Goal: Answer question/provide support

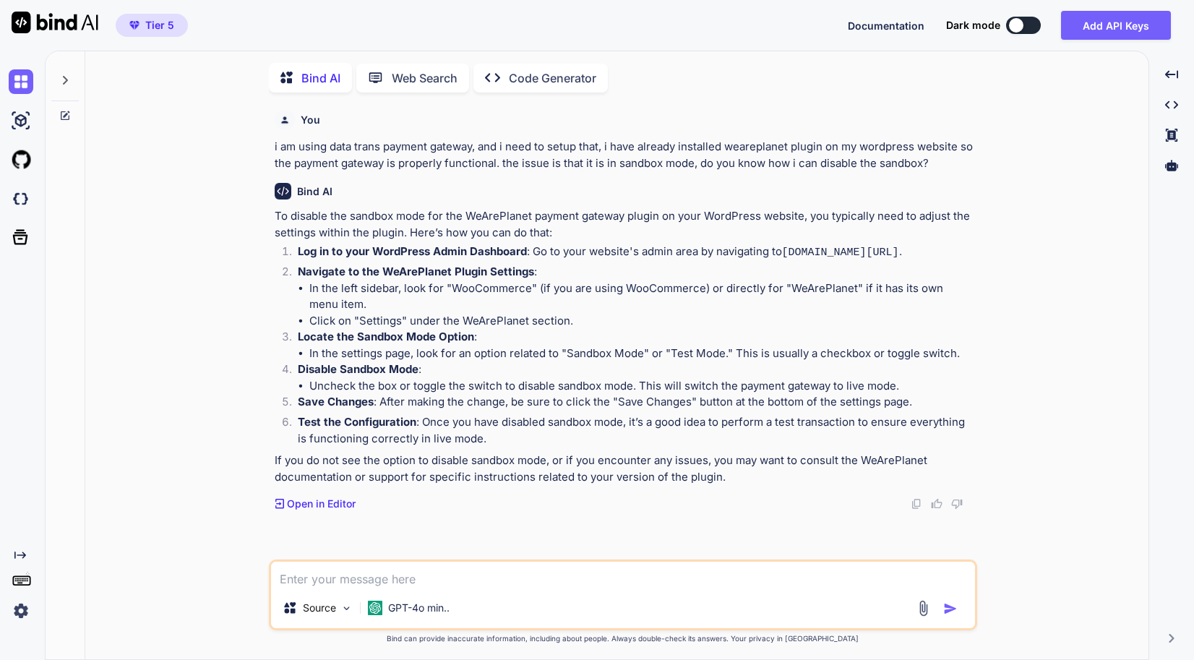
scroll to position [5, 0]
click at [66, 112] on icon at bounding box center [65, 114] width 12 height 12
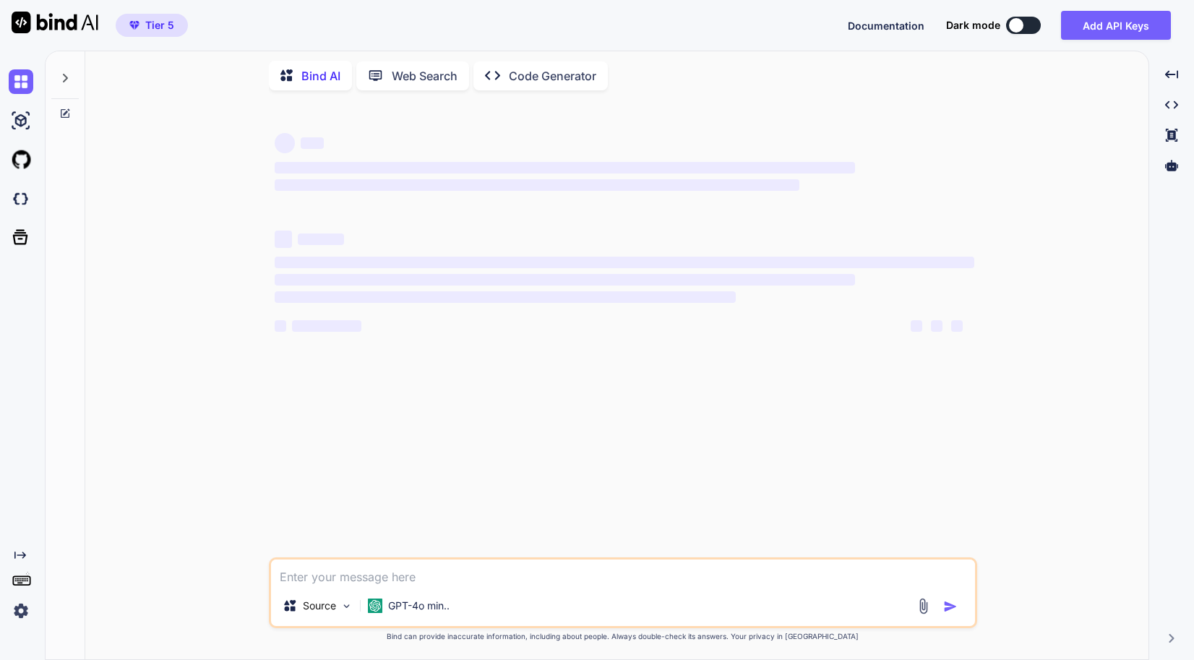
click at [449, 563] on textarea at bounding box center [623, 572] width 704 height 26
click at [428, 598] on div "GPT-4o min.." at bounding box center [408, 605] width 93 height 29
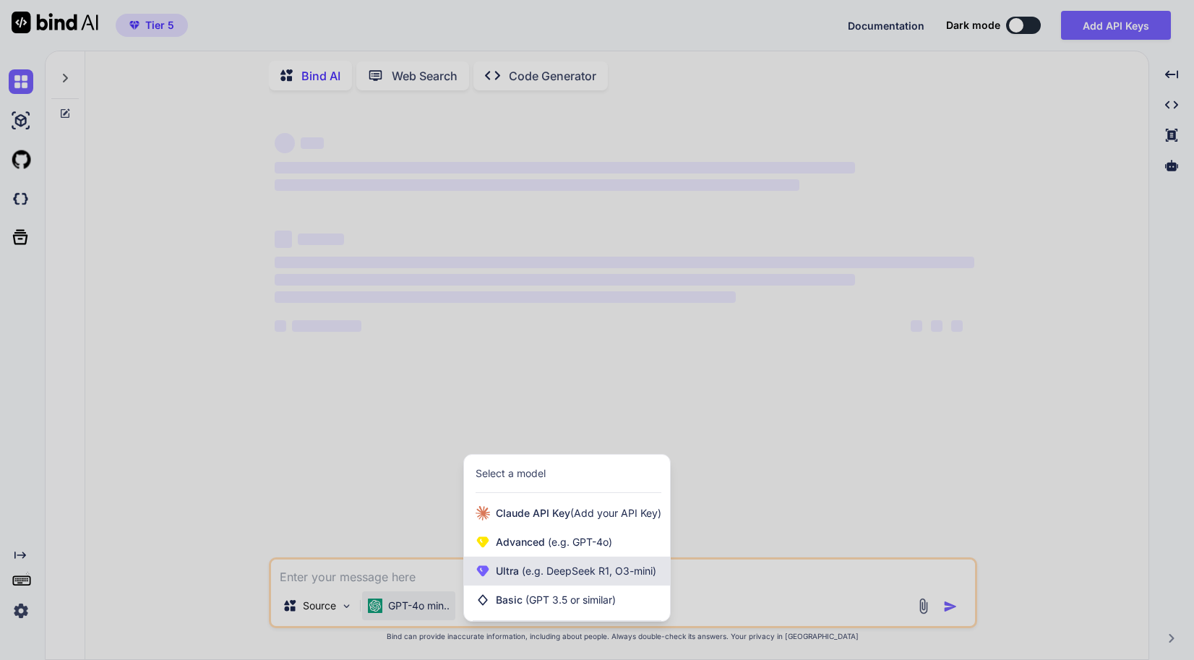
click at [592, 564] on div "Ultra (e.g. DeepSeek R1, O3-mini)" at bounding box center [567, 571] width 206 height 29
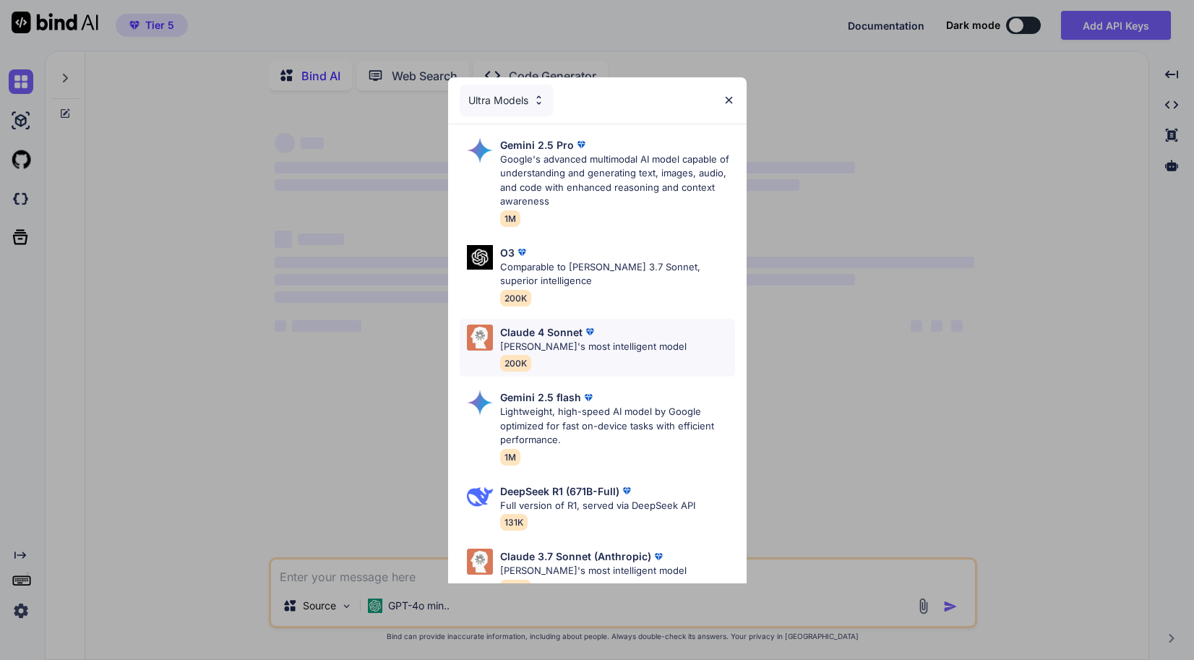
click at [599, 322] on div "[PERSON_NAME] 4 Sonnet [PERSON_NAME]'s most intelligent model 200K" at bounding box center [597, 348] width 275 height 59
type textarea "x"
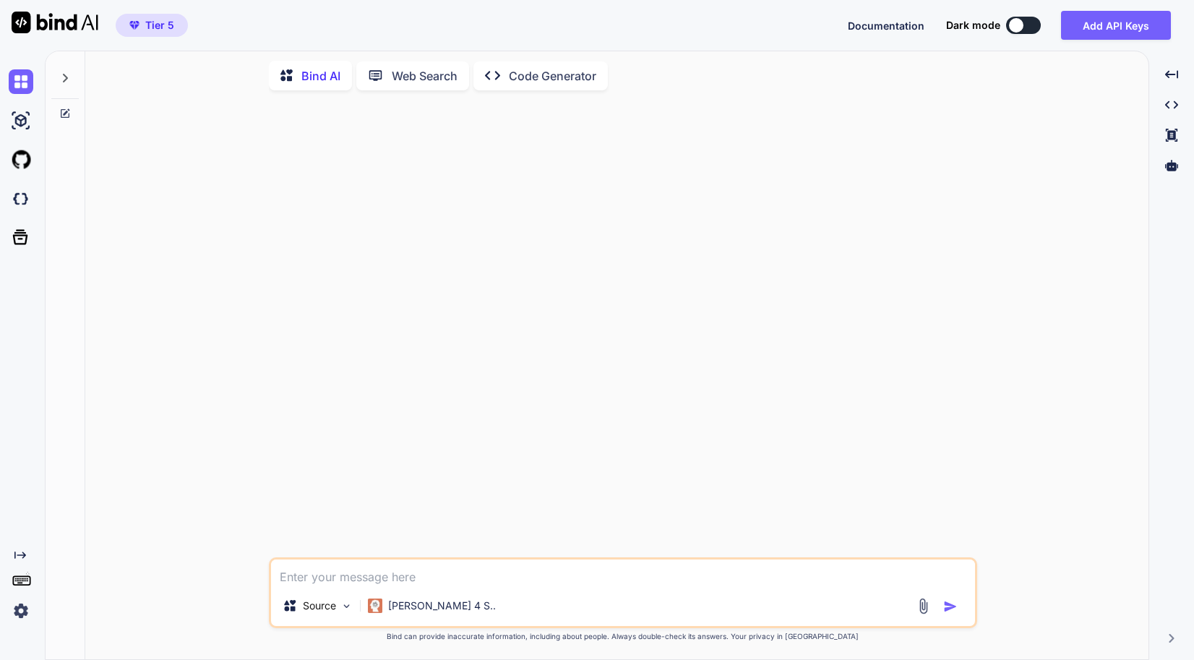
click at [461, 371] on div at bounding box center [624, 329] width 705 height 455
click at [358, 566] on textarea at bounding box center [623, 572] width 704 height 26
paste textarea "[[DATE] 12:41:30 UTC] WordPress database error Table 'dwdfyhvxnv.wp_weareplanet…"
type textarea "[[DATE] 12:41:30 UTC] WordPress database error Table 'dwdfyhvxnv.wp_weareplanet…"
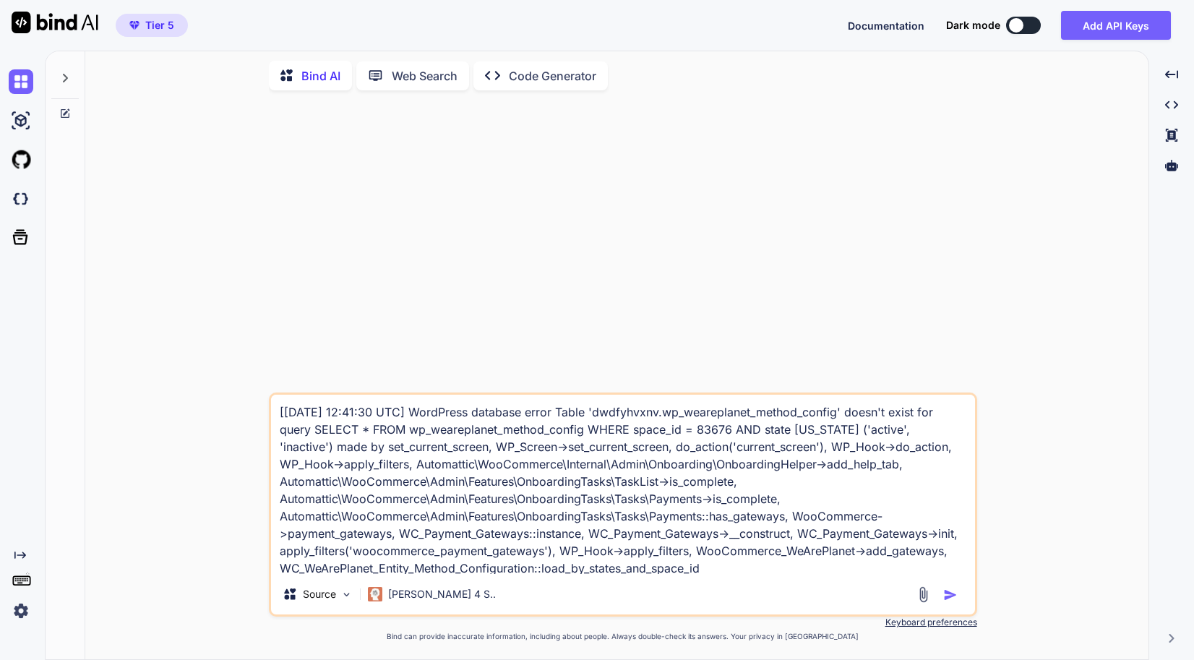
scroll to position [18, 0]
type textarea "x"
type textarea "[[DATE] 12:41:30 UTC] WordPress database error Table 'dwdfyhvxnv.wp_weareplanet…"
type textarea "x"
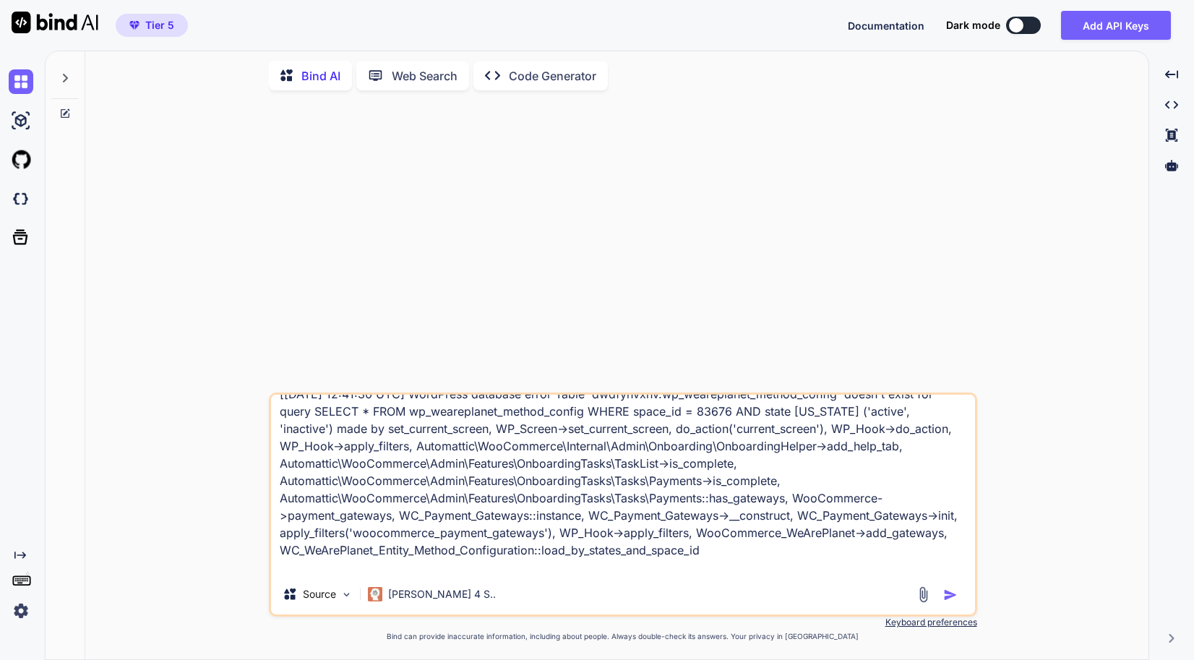
type textarea "[[DATE] 12:41:30 UTC] WordPress database error Table 'dwdfyhvxnv.wp_weareplanet…"
type textarea "x"
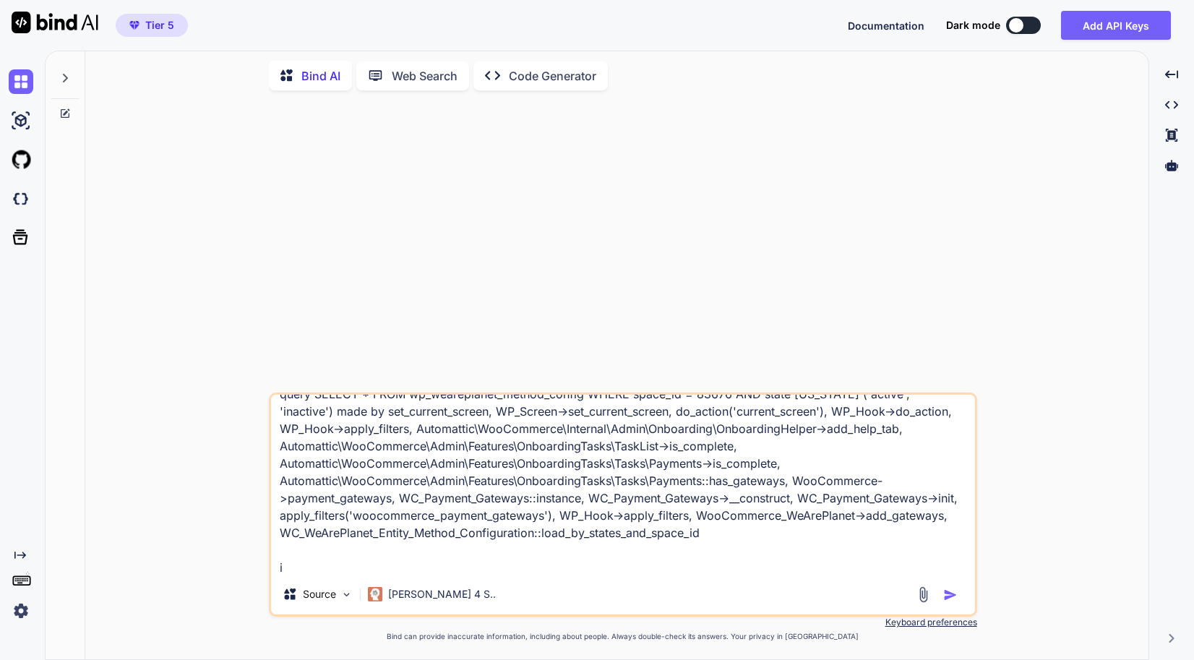
type textarea "[[DATE] 12:41:30 UTC] WordPress database error Table 'dwdfyhvxnv.wp_weareplanet…"
type textarea "x"
type textarea "[[DATE] 12:41:30 UTC] WordPress database error Table 'dwdfyhvxnv.wp_weareplanet…"
type textarea "x"
type textarea "[[DATE] 12:41:30 UTC] WordPress database error Table 'dwdfyhvxnv.wp_weareplanet…"
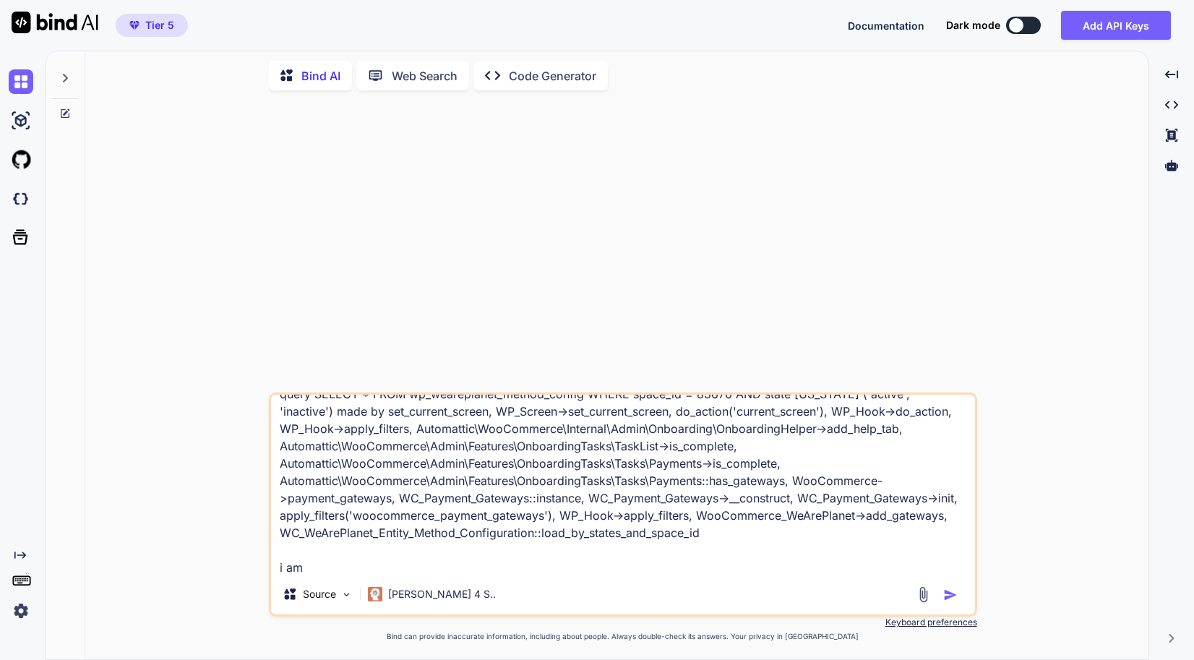
type textarea "x"
type textarea "[[DATE] 12:41:30 UTC] WordPress database error Table 'dwdfyhvxnv.wp_weareplanet…"
type textarea "x"
type textarea "[[DATE] 12:41:30 UTC] WordPress database error Table 'dwdfyhvxnv.wp_weareplanet…"
type textarea "x"
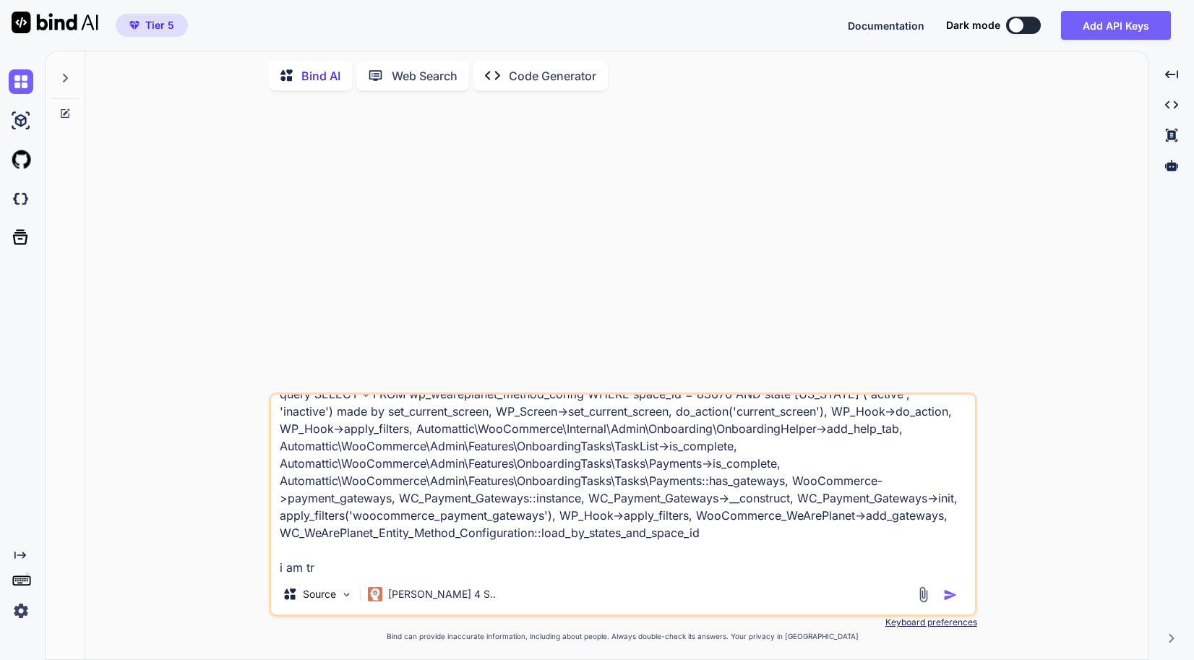
type textarea "[[DATE] 12:41:30 UTC] WordPress database error Table 'dwdfyhvxnv.wp_weareplanet…"
type textarea "x"
type textarea "[[DATE] 12:41:30 UTC] WordPress database error Table 'dwdfyhvxnv.wp_weareplanet…"
type textarea "x"
type textarea "[[DATE] 12:41:30 UTC] WordPress database error Table 'dwdfyhvxnv.wp_weareplanet…"
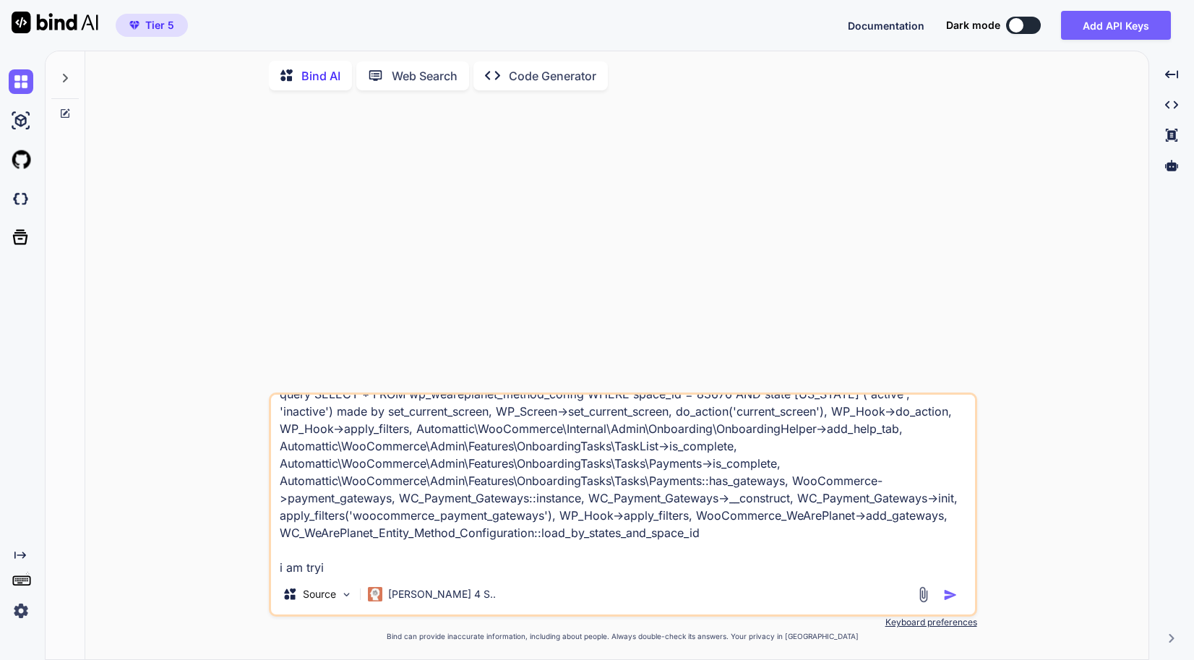
type textarea "x"
type textarea "[[DATE] 12:41:30 UTC] WordPress database error Table 'dwdfyhvxnv.wp_weareplanet…"
type textarea "x"
type textarea "[[DATE] 12:41:30 UTC] WordPress database error Table 'dwdfyhvxnv.wp_weareplanet…"
type textarea "x"
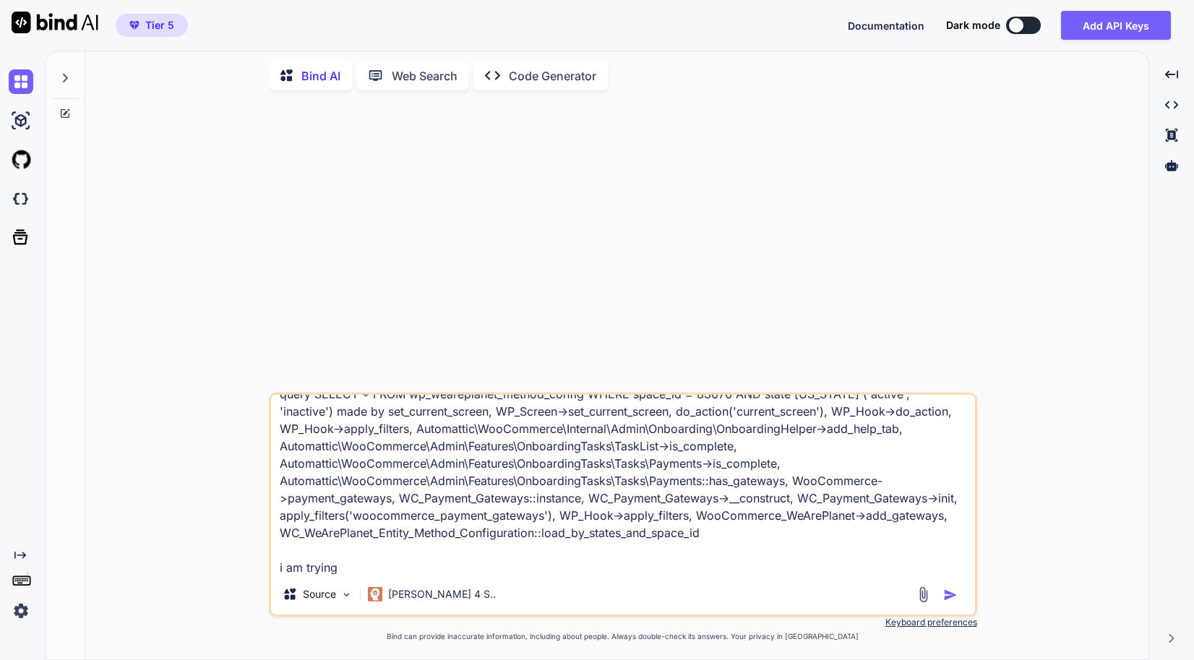
type textarea "[[DATE] 12:41:30 UTC] WordPress database error Table 'dwdfyhvxnv.wp_weareplanet…"
type textarea "x"
type textarea "[[DATE] 12:41:30 UTC] WordPress database error Table 'dwdfyhvxnv.wp_weareplanet…"
type textarea "x"
type textarea "[[DATE] 12:41:30 UTC] WordPress database error Table 'dwdfyhvxnv.wp_weareplanet…"
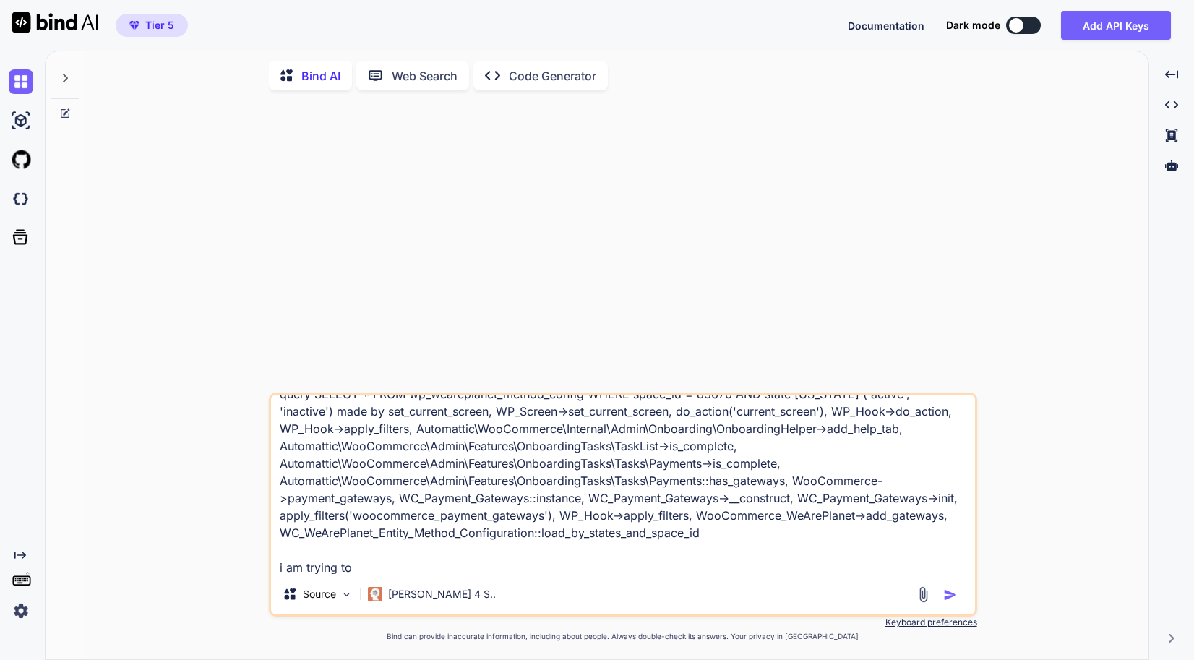
type textarea "x"
type textarea "[[DATE] 12:41:30 UTC] WordPress database error Table 'dwdfyhvxnv.wp_weareplanet…"
type textarea "x"
type textarea "[[DATE] 12:41:30 UTC] WordPress database error Table 'dwdfyhvxnv.wp_weareplanet…"
type textarea "x"
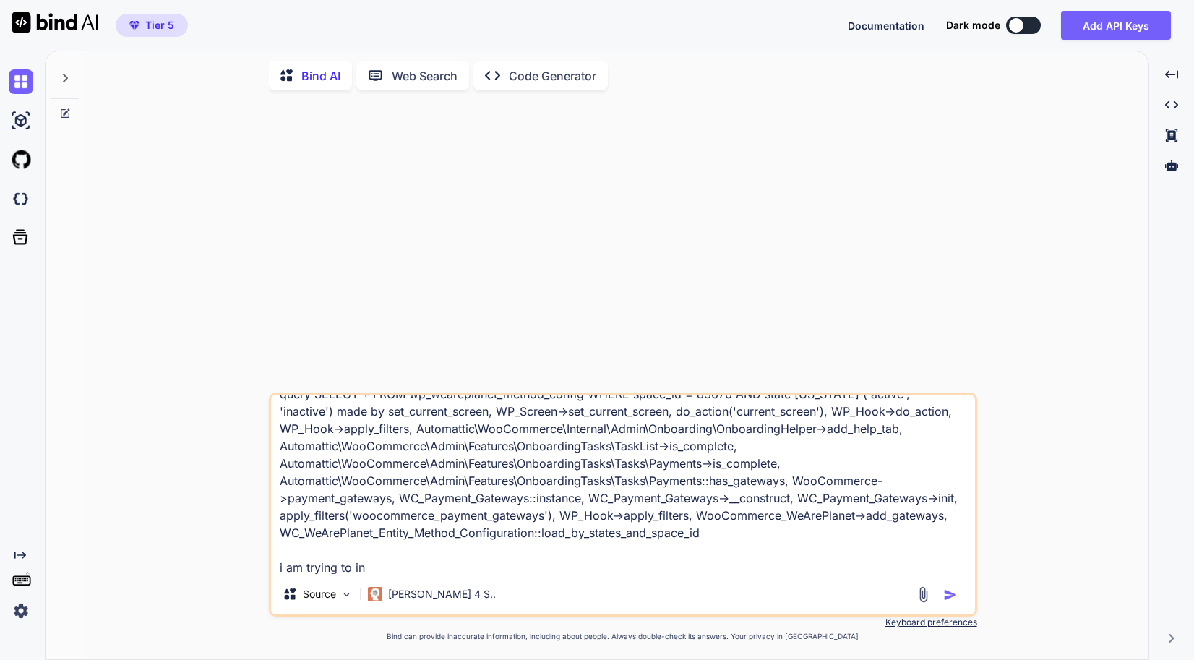
type textarea "[[DATE] 12:41:30 UTC] WordPress database error Table 'dwdfyhvxnv.wp_weareplanet…"
type textarea "x"
type textarea "[[DATE] 12:41:30 UTC] WordPress database error Table 'dwdfyhvxnv.wp_weareplanet…"
type textarea "x"
type textarea "[[DATE] 12:41:30 UTC] WordPress database error Table 'dwdfyhvxnv.wp_weareplanet…"
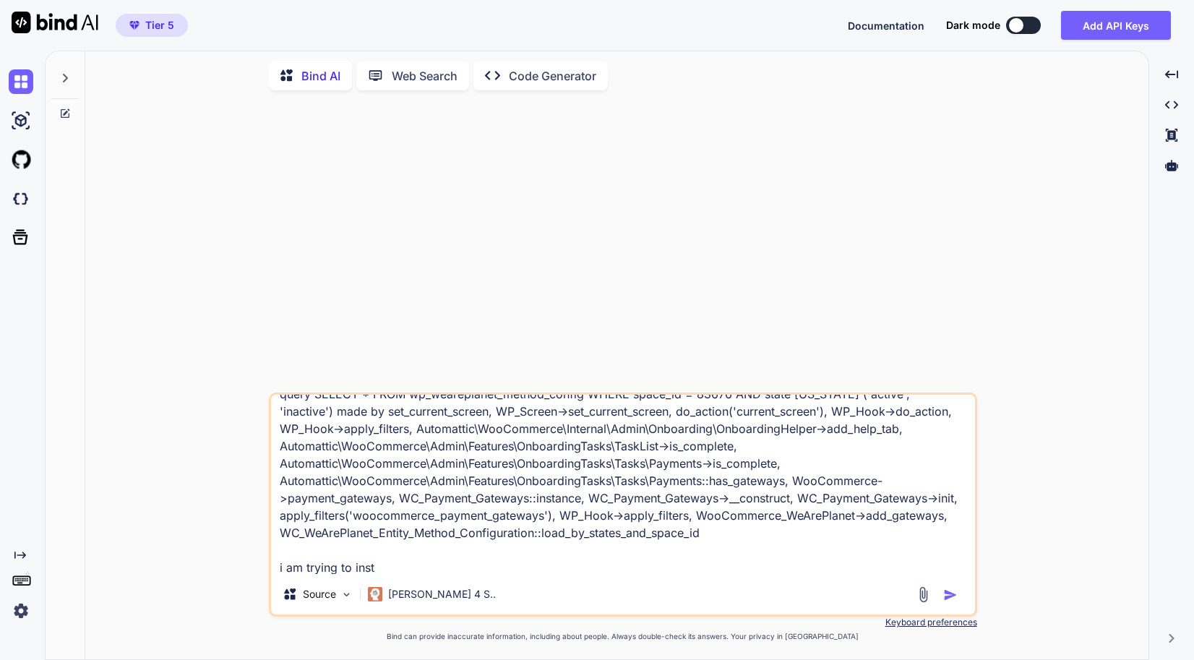
type textarea "x"
type textarea "[[DATE] 12:41:30 UTC] WordPress database error Table 'dwdfyhvxnv.wp_weareplanet…"
type textarea "x"
type textarea "[[DATE] 12:41:30 UTC] WordPress database error Table 'dwdfyhvxnv.wp_weareplanet…"
type textarea "x"
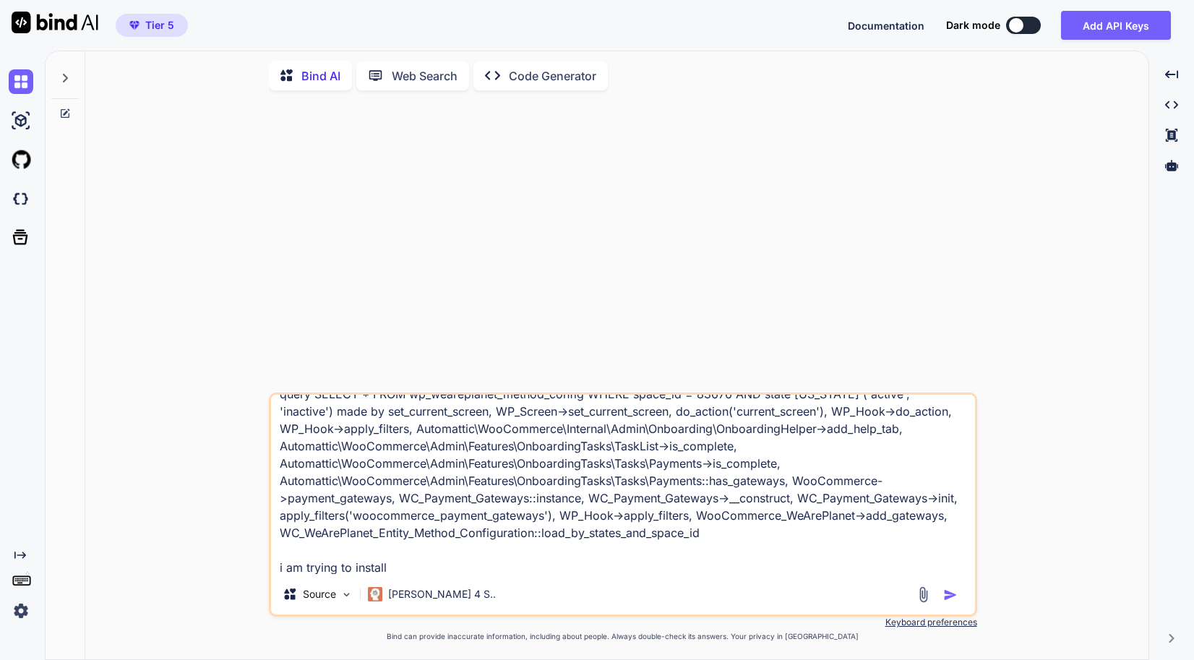
type textarea "[[DATE] 12:41:30 UTC] WordPress database error Table 'dwdfyhvxnv.wp_weareplanet…"
type textarea "x"
type textarea "[[DATE] 12:41:30 UTC] WordPress database error Table 'dwdfyhvxnv.wp_weareplanet…"
type textarea "x"
type textarea "[[DATE] 12:41:30 UTC] WordPress database error Table 'dwdfyhvxnv.wp_weareplanet…"
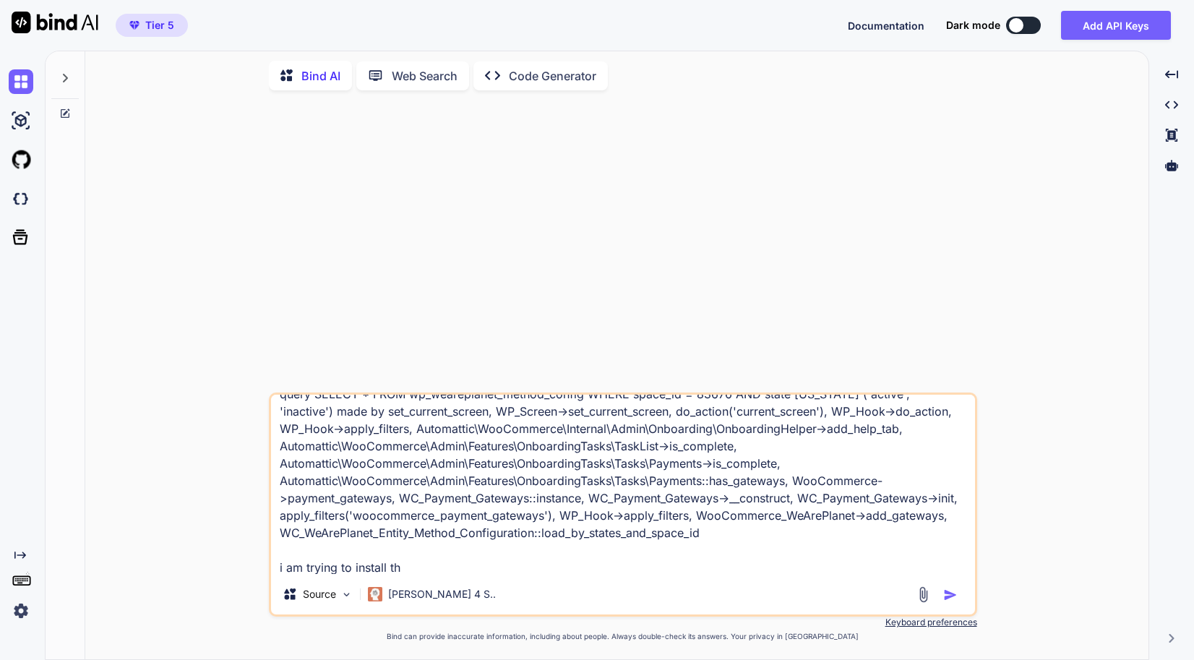
type textarea "x"
type textarea "[[DATE] 12:41:30 UTC] WordPress database error Table 'dwdfyhvxnv.wp_weareplanet…"
type textarea "x"
type textarea "[[DATE] 12:41:30 UTC] WordPress database error Table 'dwdfyhvxnv.wp_weareplanet…"
type textarea "x"
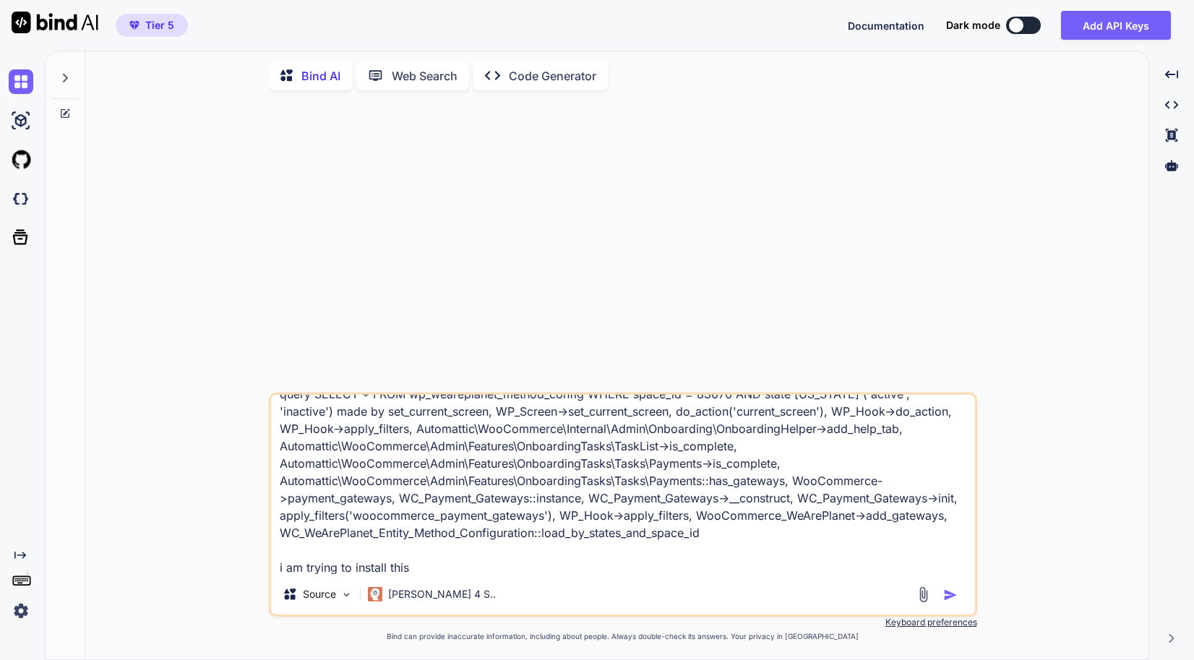
type textarea "[[DATE] 12:41:30 UTC] WordPress database error Table 'dwdfyhvxnv.wp_weareplanet…"
type textarea "x"
type textarea "[[DATE] 12:41:30 UTC] WordPress database error Table 'dwdfyhvxnv.wp_weareplanet…"
type textarea "x"
type textarea "[[DATE] 12:41:30 UTC] WordPress database error Table 'dwdfyhvxnv.wp_weareplanet…"
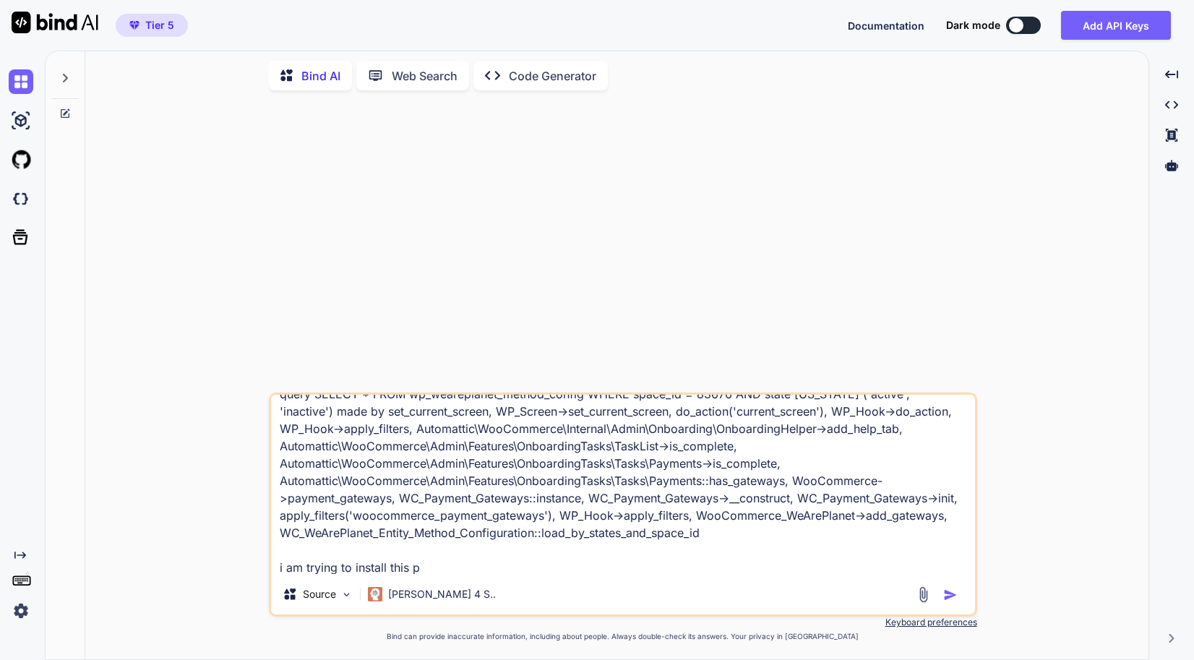
type textarea "x"
type textarea "[[DATE] 12:41:30 UTC] WordPress database error Table 'dwdfyhvxnv.wp_weareplanet…"
type textarea "x"
type textarea "[[DATE] 12:41:30 UTC] WordPress database error Table 'dwdfyhvxnv.wp_weareplanet…"
type textarea "x"
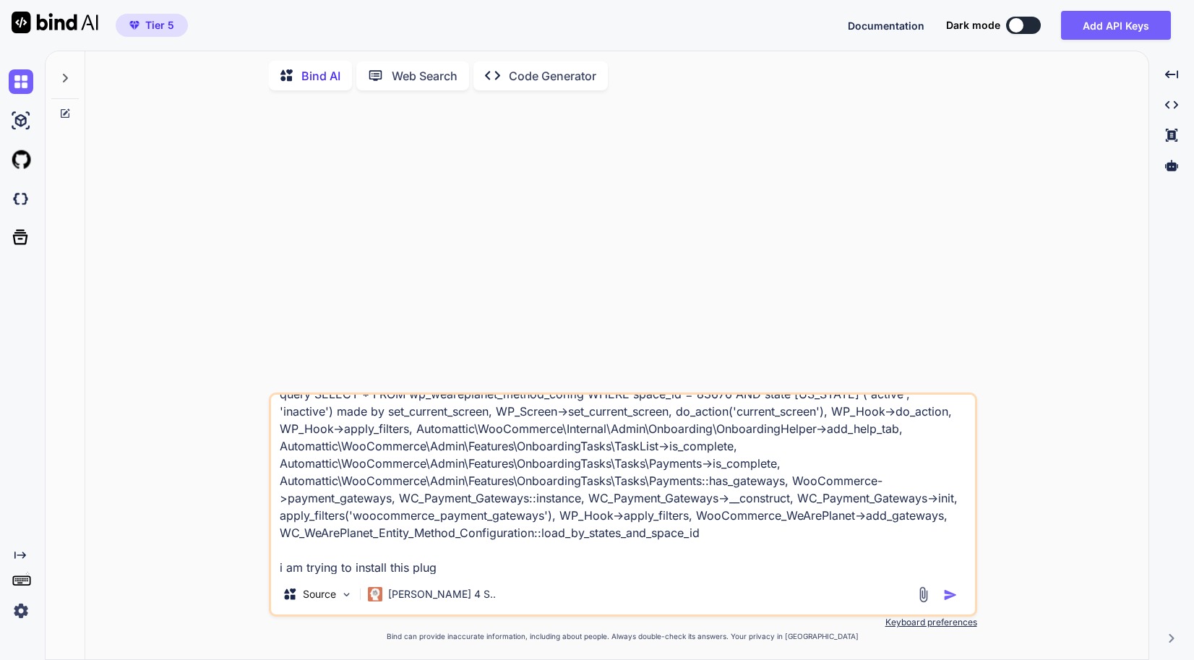
type textarea "[[DATE] 12:41:30 UTC] WordPress database error Table 'dwdfyhvxnv.wp_weareplanet…"
type textarea "x"
type textarea "[[DATE] 12:41:30 UTC] WordPress database error Table 'dwdfyhvxnv.wp_weareplanet…"
type textarea "x"
type textarea "[[DATE] 12:41:30 UTC] WordPress database error Table 'dwdfyhvxnv.wp_weareplanet…"
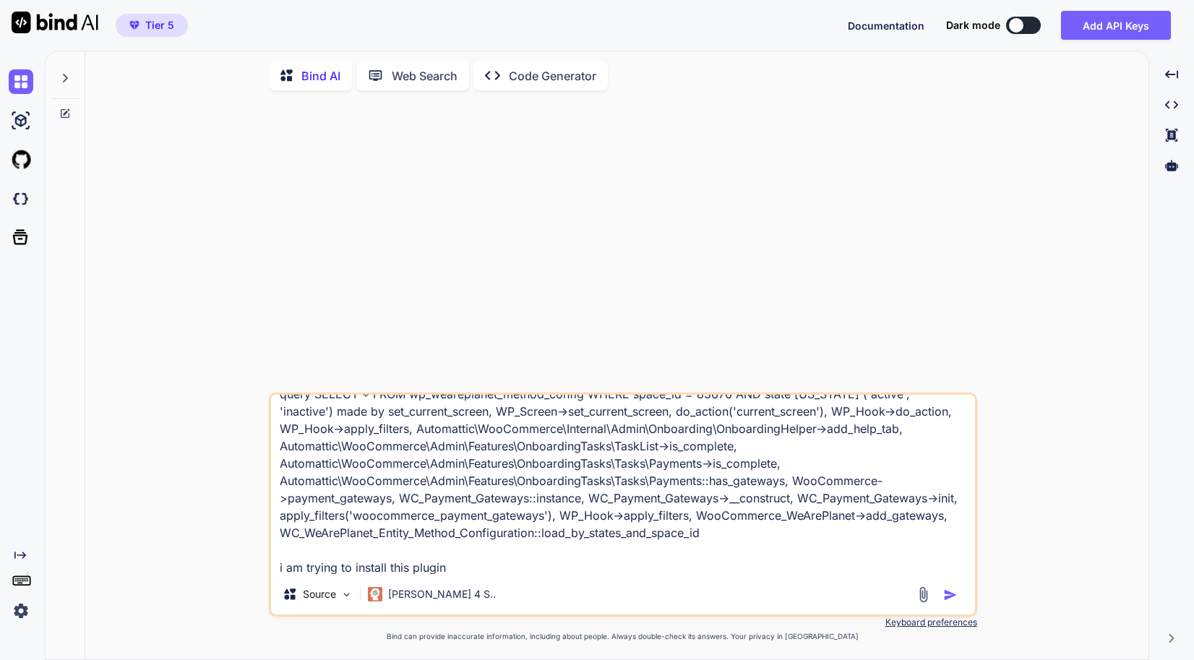
type textarea "x"
type textarea "[[DATE] 12:41:30 UTC] WordPress database error Table 'dwdfyhvxnv.wp_weareplanet…"
type textarea "x"
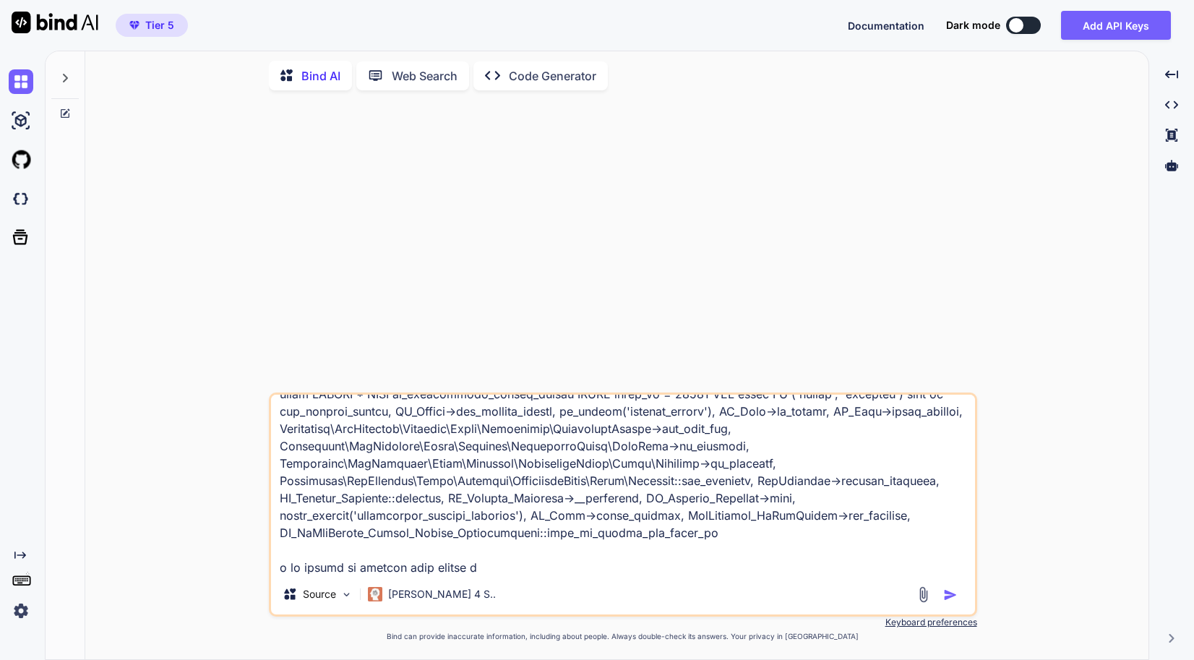
type textarea "[[DATE] 12:41:30 UTC] WordPress database error Table 'dwdfyhvxnv.wp_weareplanet…"
type textarea "x"
type textarea "[[DATE] 12:41:30 UTC] WordPress database error Table 'dwdfyhvxnv.wp_weareplanet…"
type textarea "x"
type textarea "[[DATE] 12:41:30 UTC] WordPress database error Table 'dwdfyhvxnv.wp_weareplanet…"
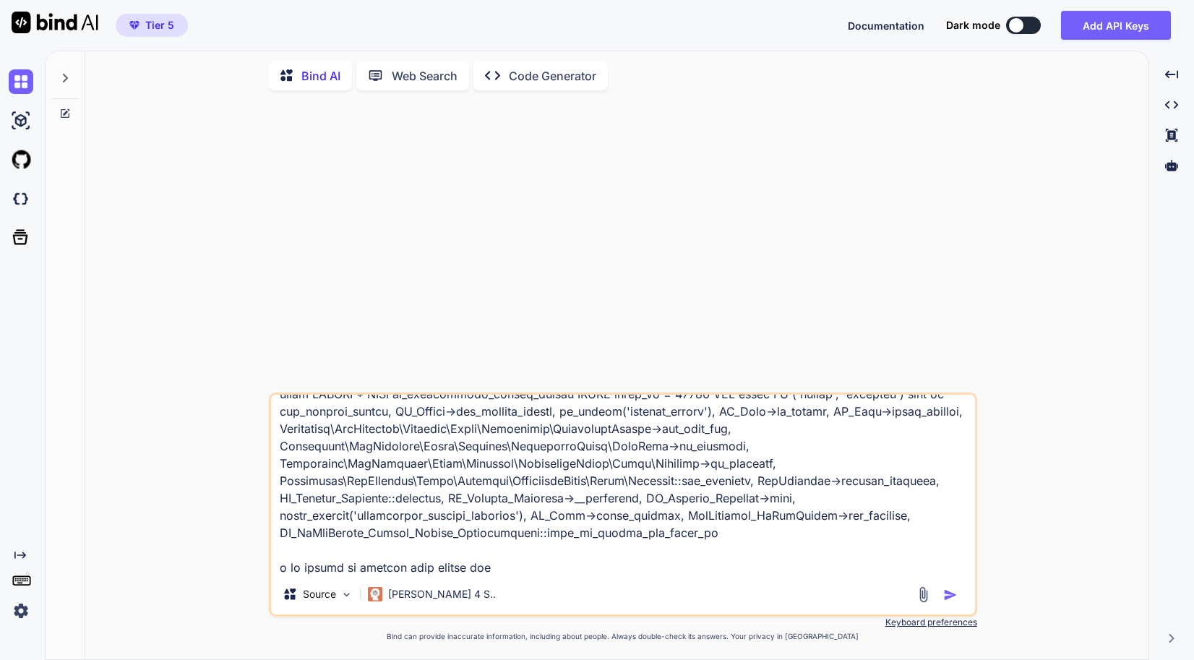
type textarea "x"
type textarea "[[DATE] 12:41:30 UTC] WordPress database error Table 'dwdfyhvxnv.wp_weareplanet…"
type textarea "x"
type textarea "[[DATE] 12:41:30 UTC] WordPress database error Table 'dwdfyhvxnv.wp_weareplanet…"
type textarea "x"
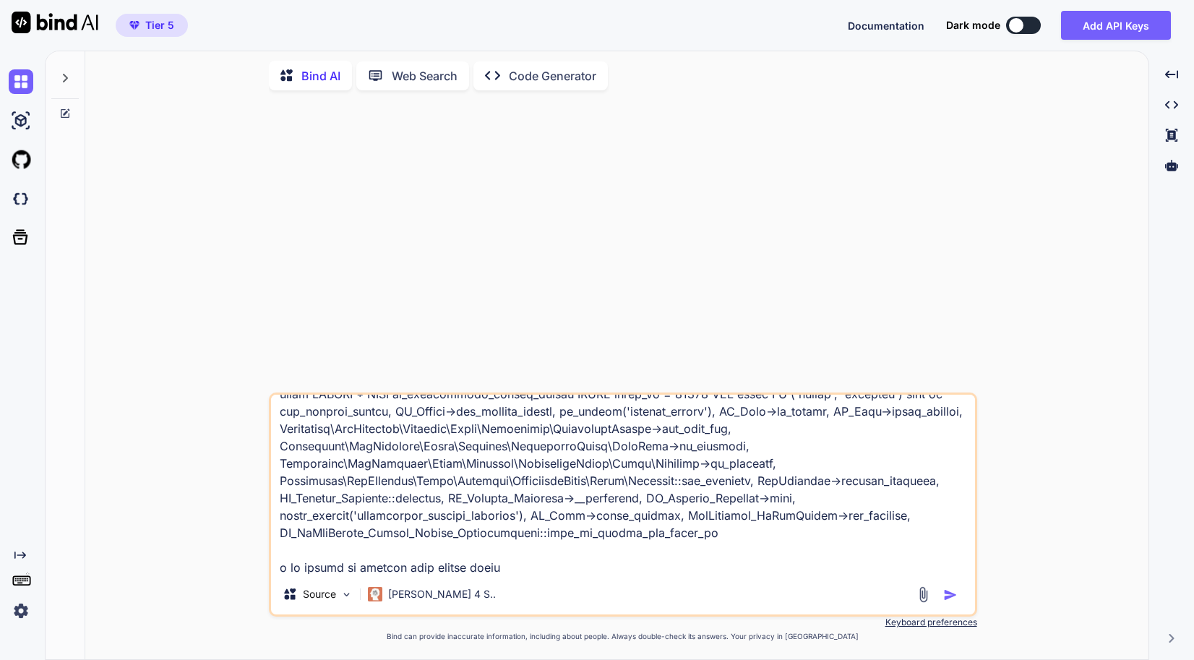
type textarea "[[DATE] 12:41:30 UTC] WordPress database error Table 'dwdfyhvxnv.wp_weareplanet…"
type textarea "x"
type textarea "[[DATE] 12:41:30 UTC] WordPress database error Table 'dwdfyhvxnv.wp_weareplanet…"
type textarea "x"
type textarea "[[DATE] 12:41:30 UTC] WordPress database error Table 'dwdfyhvxnv.wp_weareplanet…"
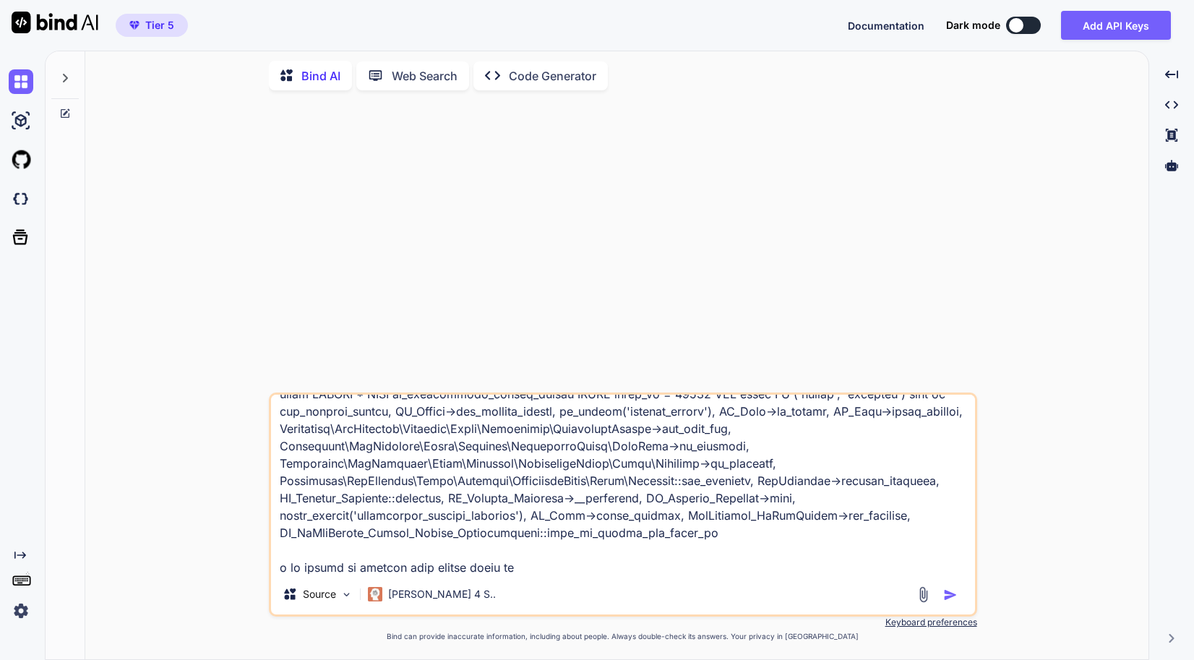
type textarea "x"
type textarea "[[DATE] 12:41:30 UTC] WordPress database error Table 'dwdfyhvxnv.wp_weareplanet…"
type textarea "x"
type textarea "[[DATE] 12:41:30 UTC] WordPress database error Table 'dwdfyhvxnv.wp_weareplanet…"
type textarea "x"
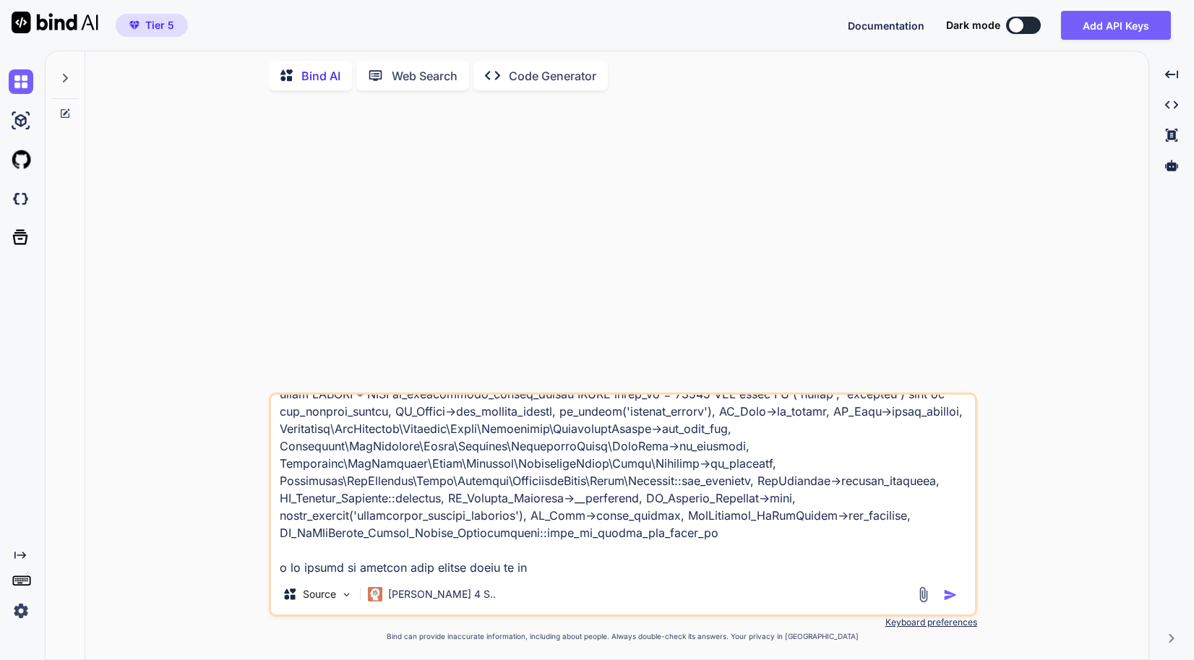
type textarea "[[DATE] 12:41:30 UTC] WordPress database error Table 'dwdfyhvxnv.wp_weareplanet…"
type textarea "x"
type textarea "[[DATE] 12:41:30 UTC] WordPress database error Table 'dwdfyhvxnv.wp_weareplanet…"
type textarea "x"
type textarea "[[DATE] 12:41:30 UTC] WordPress database error Table 'dwdfyhvxnv.wp_weareplanet…"
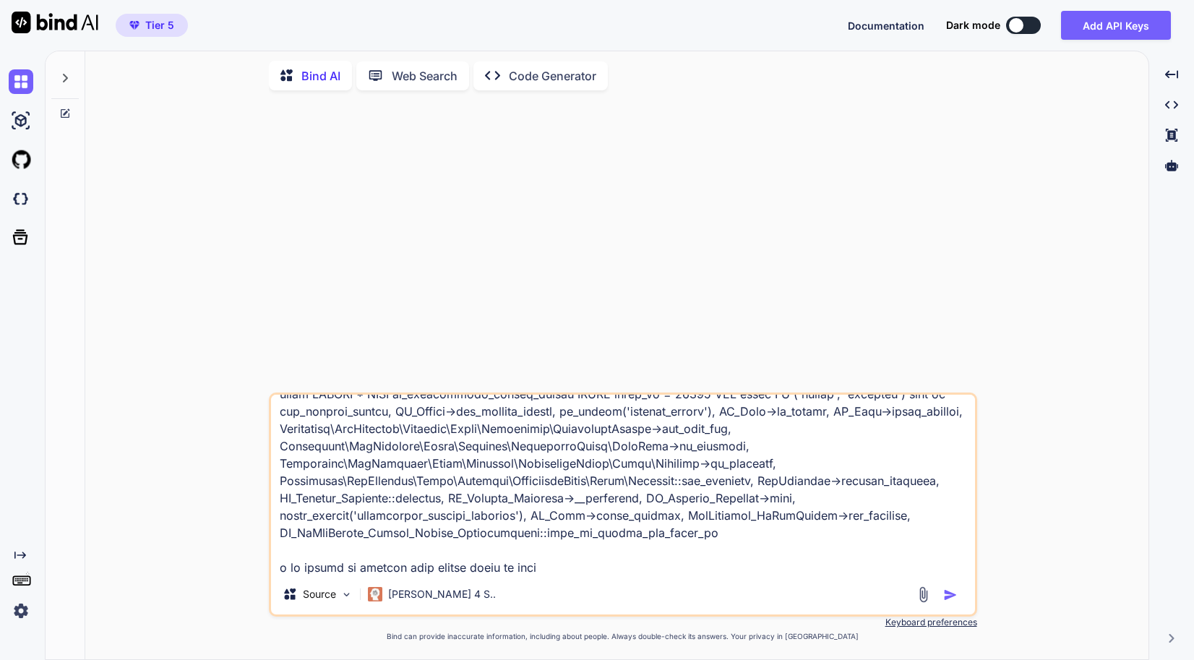
type textarea "x"
type textarea "[[DATE] 12:41:30 UTC] WordPress database error Table 'dwdfyhvxnv.wp_weareplanet…"
type textarea "x"
type textarea "[[DATE] 12:41:30 UTC] WordPress database error Table 'dwdfyhvxnv.wp_weareplanet…"
type textarea "x"
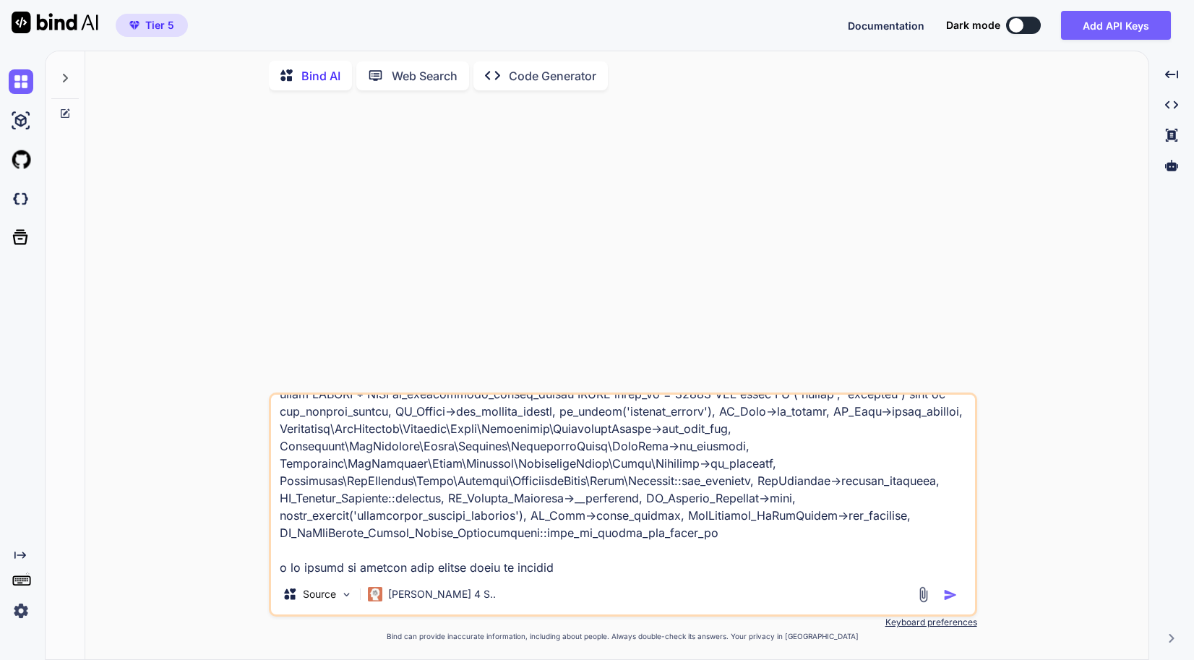
type textarea "[[DATE] 12:41:30 UTC] WordPress database error Table 'dwdfyhvxnv.wp_weareplanet…"
type textarea "x"
type textarea "[[DATE] 12:41:30 UTC] WordPress database error Table 'dwdfyhvxnv.wp_weareplanet…"
type textarea "x"
type textarea "[[DATE] 12:41:30 UTC] WordPress database error Table 'dwdfyhvxnv.wp_weareplanet…"
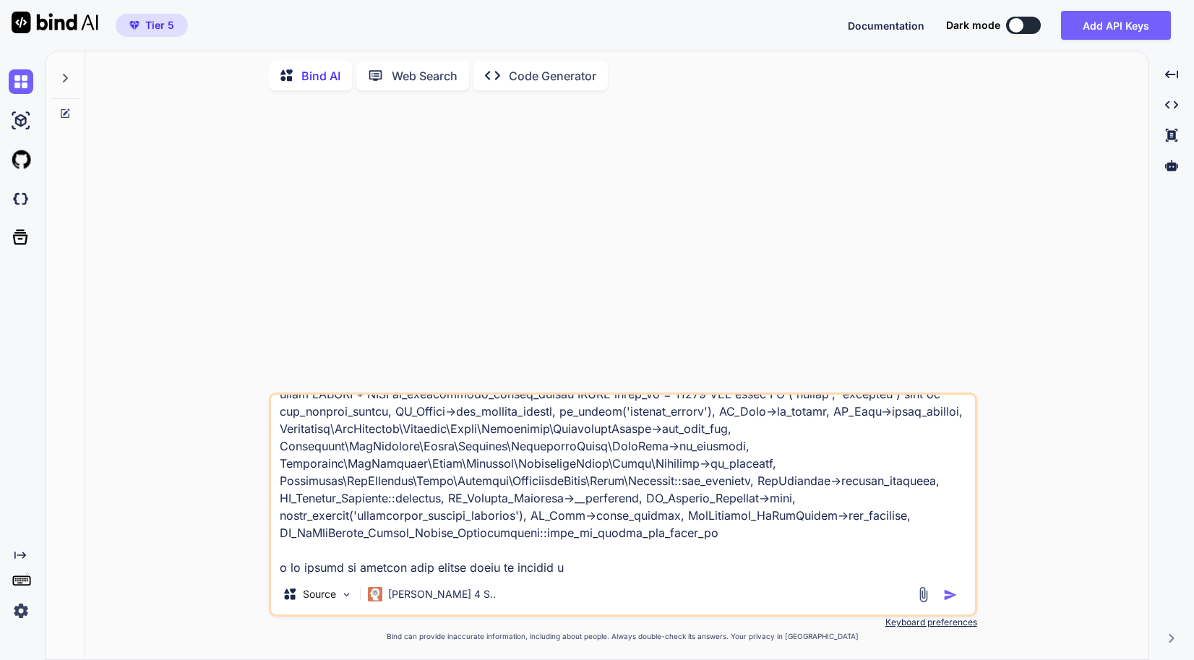
type textarea "x"
type textarea "[[DATE] 12:41:30 UTC] WordPress database error Table 'dwdfyhvxnv.wp_weareplanet…"
type textarea "x"
type textarea "[[DATE] 12:41:30 UTC] WordPress database error Table 'dwdfyhvxnv.wp_weareplanet…"
type textarea "x"
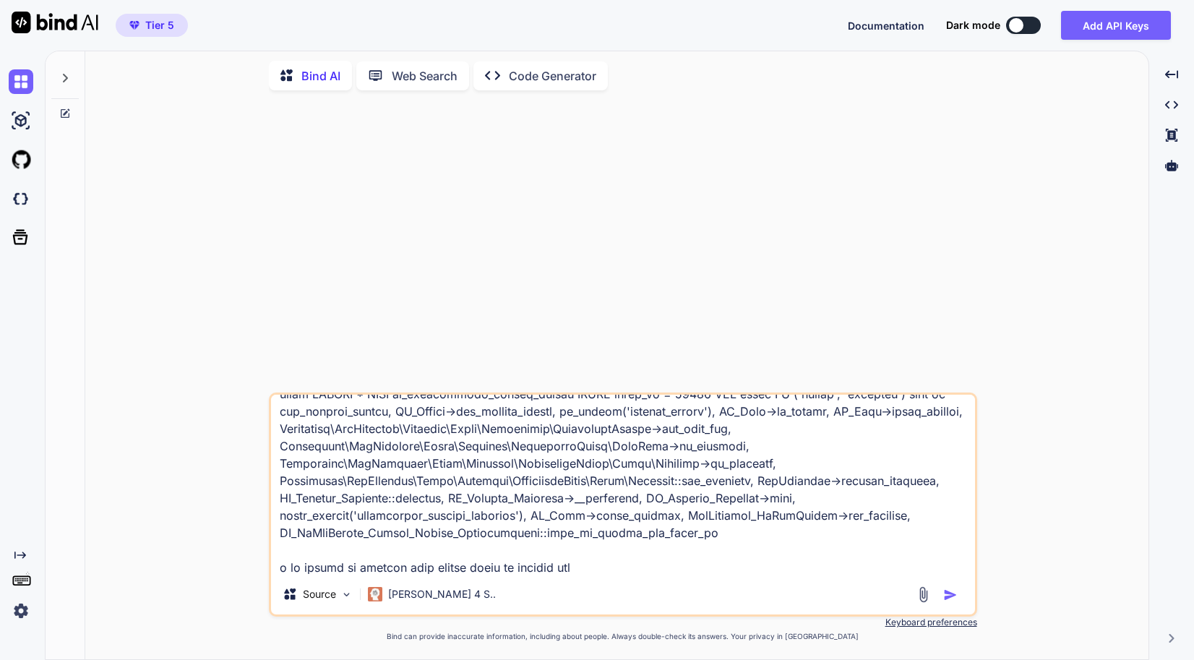
type textarea "[[DATE] 12:41:30 UTC] WordPress database error Table 'dwdfyhvxnv.wp_weareplanet…"
type textarea "x"
type textarea "[[DATE] 12:41:30 UTC] WordPress database error Table 'dwdfyhvxnv.wp_weareplanet…"
type textarea "x"
type textarea "[[DATE] 12:41:30 UTC] WordPress database error Table 'dwdfyhvxnv.wp_weareplanet…"
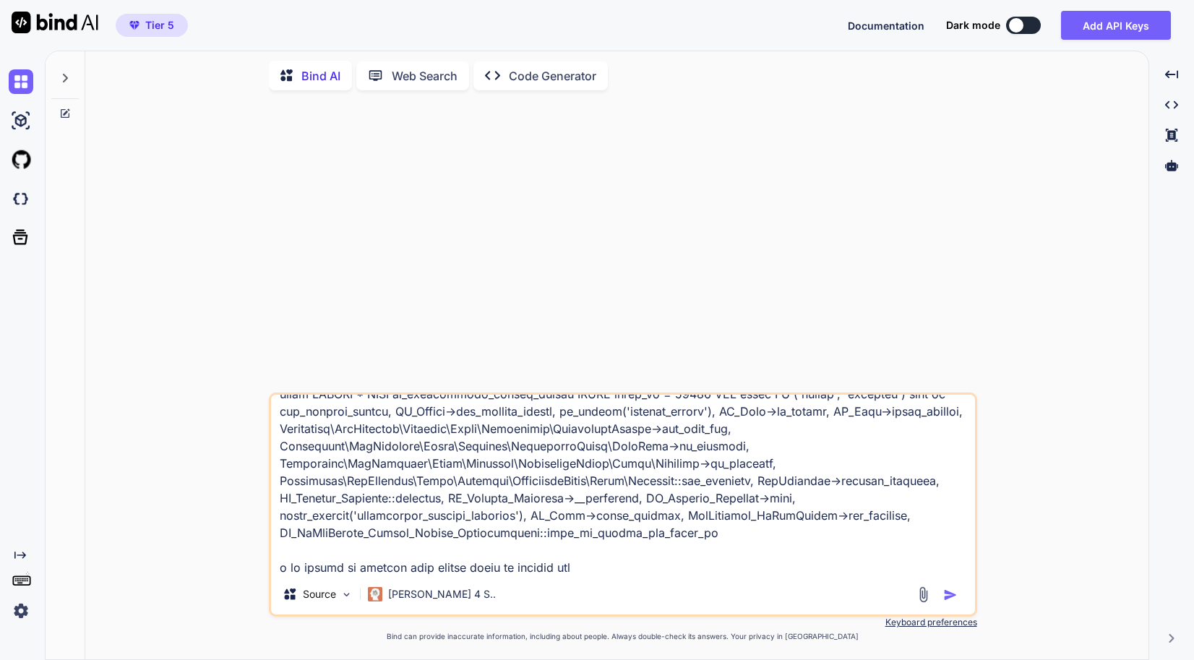
type textarea "x"
type textarea "[[DATE] 12:41:30 UTC] WordPress database error Table 'dwdfyhvxnv.wp_weareplanet…"
type textarea "x"
type textarea "[[DATE] 12:41:30 UTC] WordPress database error Table 'dwdfyhvxnv.wp_weareplanet…"
type textarea "x"
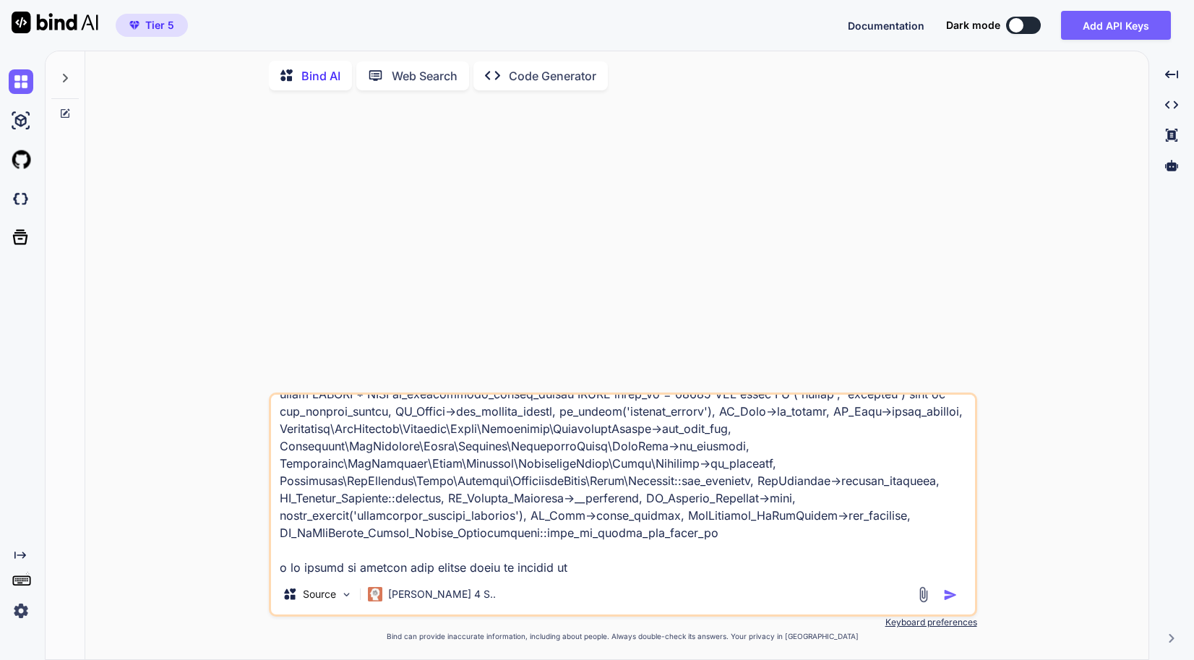
type textarea "[[DATE] 12:41:30 UTC] WordPress database error Table 'dwdfyhvxnv.wp_weareplanet…"
type textarea "x"
type textarea "[[DATE] 12:41:30 UTC] WordPress database error Table 'dwdfyhvxnv.wp_weareplanet…"
type textarea "x"
type textarea "[[DATE] 12:41:30 UTC] WordPress database error Table 'dwdfyhvxnv.wp_weareplanet…"
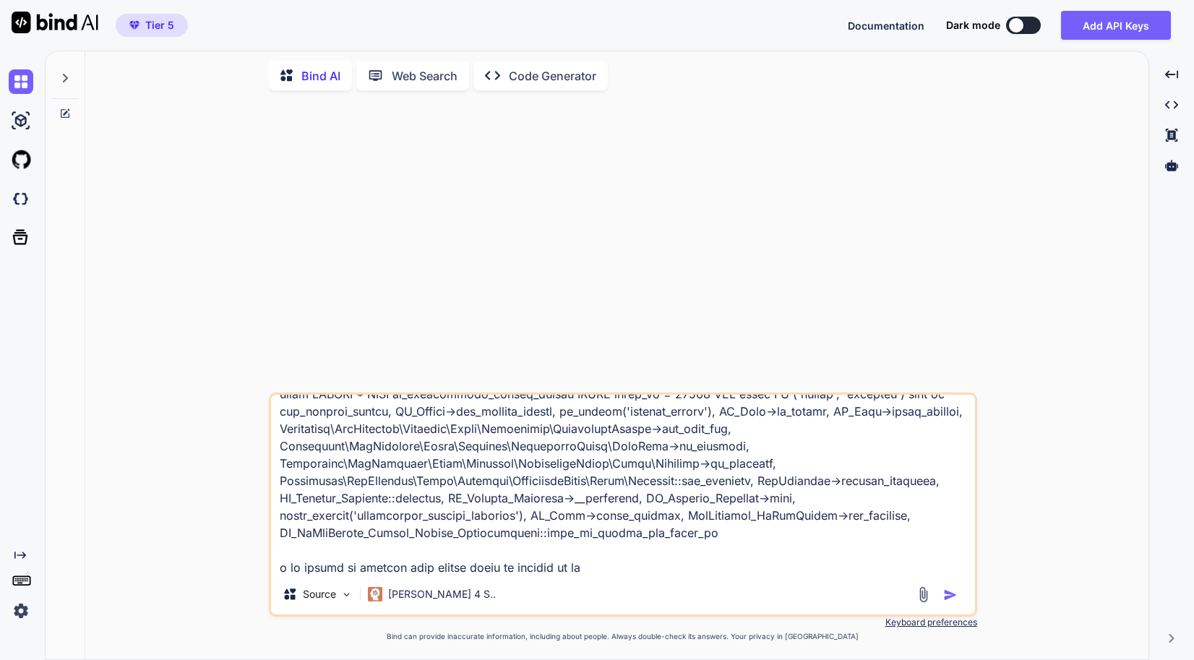
type textarea "x"
type textarea "[[DATE] 12:41:30 UTC] WordPress database error Table 'dwdfyhvxnv.wp_weareplanet…"
type textarea "x"
type textarea "[[DATE] 12:41:30 UTC] WordPress database error Table 'dwdfyhvxnv.wp_weareplanet…"
type textarea "x"
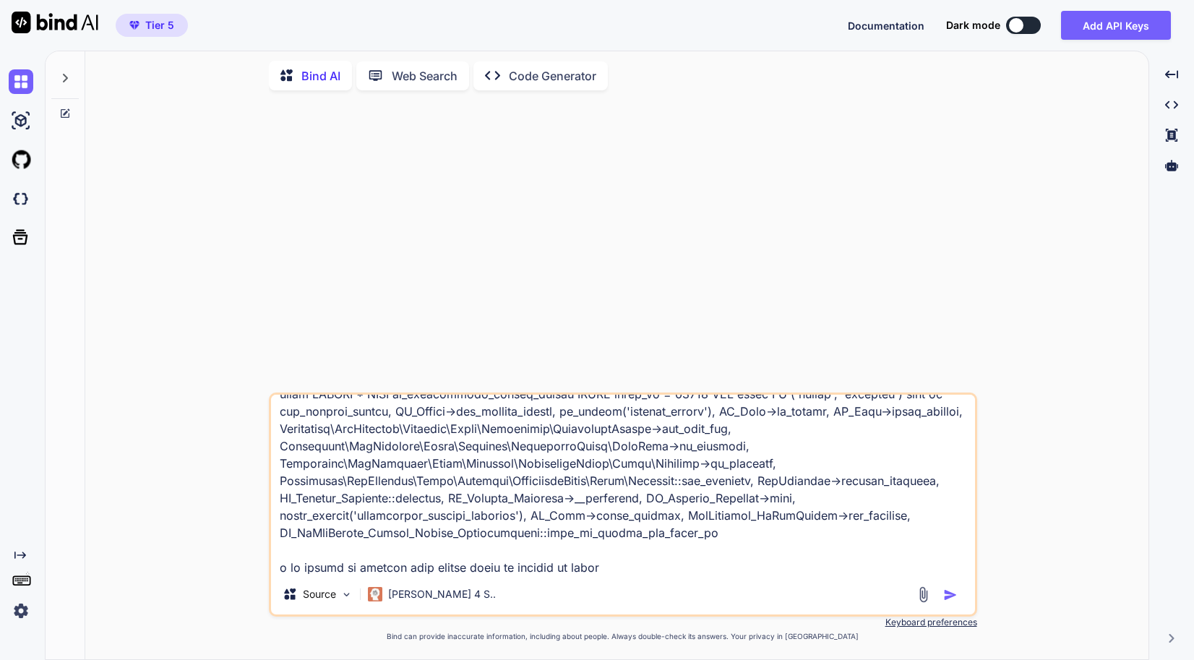
type textarea "[[DATE] 12:41:30 UTC] WordPress database error Table 'dwdfyhvxnv.wp_weareplanet…"
type textarea "x"
type textarea "[[DATE] 12:41:30 UTC] WordPress database error Table 'dwdfyhvxnv.wp_weareplanet…"
type textarea "x"
type textarea "[[DATE] 12:41:30 UTC] WordPress database error Table 'dwdfyhvxnv.wp_weareplanet…"
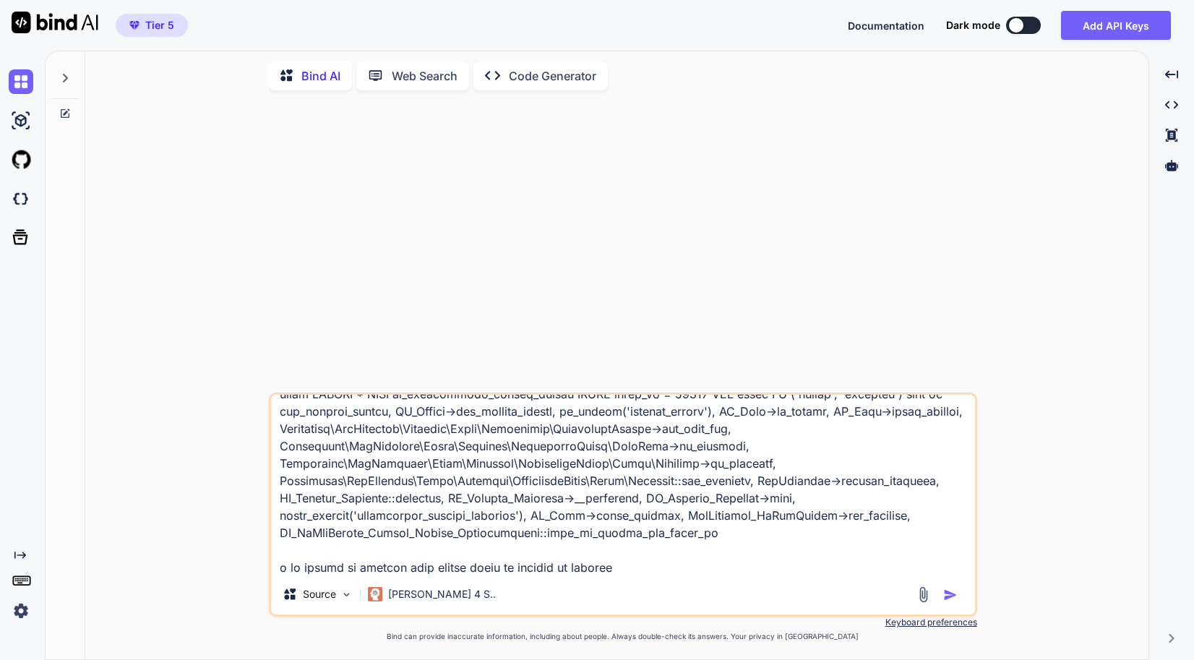
type textarea "x"
type textarea "[[DATE] 12:41:30 UTC] WordPress database error Table 'dwdfyhvxnv.wp_weareplanet…"
type textarea "x"
type textarea "[[DATE] 12:41:30 UTC] WordPress database error Table 'dwdfyhvxnv.wp_weareplanet…"
type textarea "x"
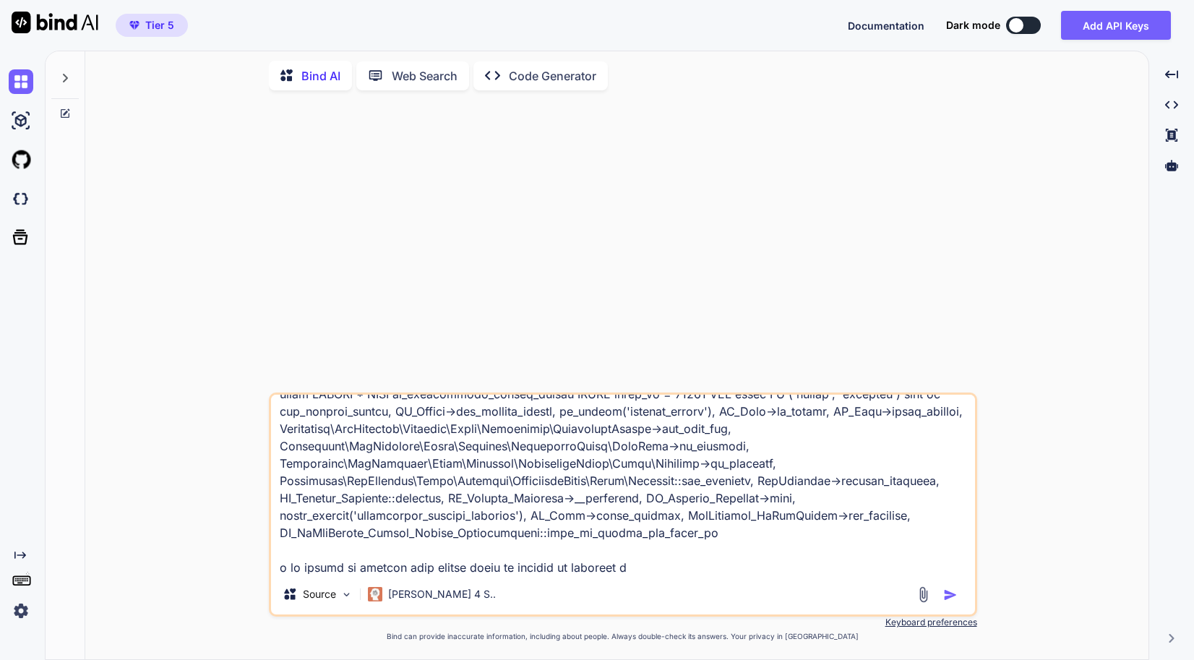
type textarea "[[DATE] 12:41:30 UTC] WordPress database error Table 'dwdfyhvxnv.wp_weareplanet…"
type textarea "x"
type textarea "[[DATE] 12:41:30 UTC] WordPress database error Table 'dwdfyhvxnv.wp_weareplanet…"
type textarea "x"
type textarea "[[DATE] 12:41:30 UTC] WordPress database error Table 'dwdfyhvxnv.wp_weareplanet…"
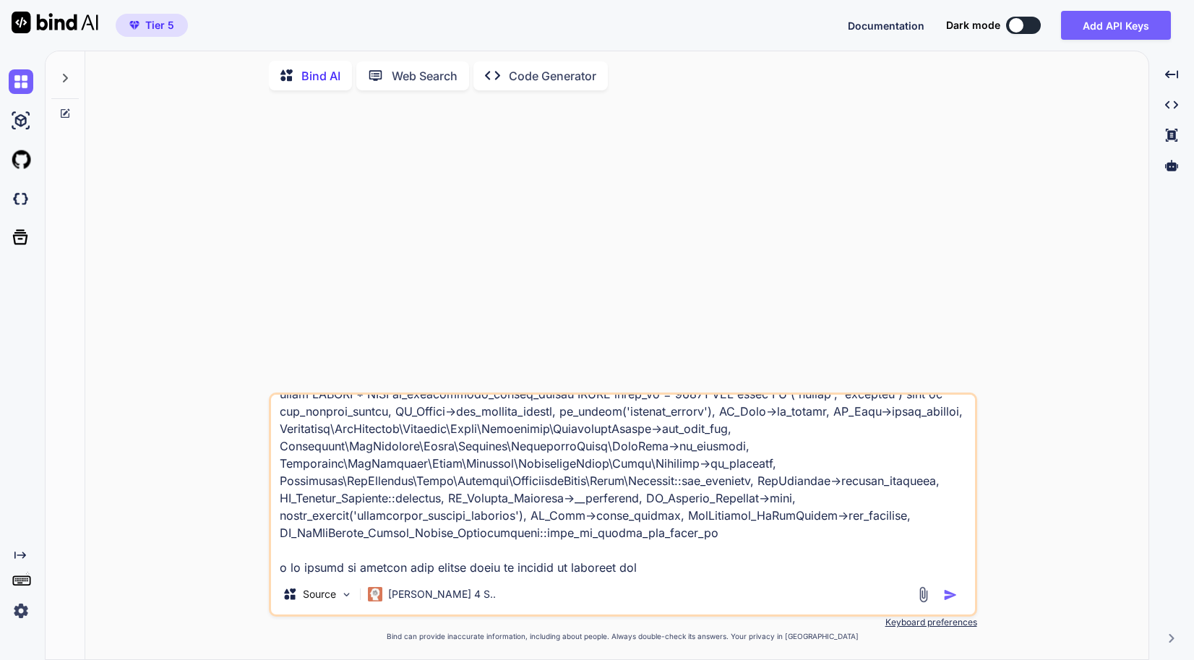
type textarea "x"
type textarea "[[DATE] 12:41:30 UTC] WordPress database error Table 'dwdfyhvxnv.wp_weareplanet…"
type textarea "x"
type textarea "[[DATE] 12:41:30 UTC] WordPress database error Table 'dwdfyhvxnv.wp_weareplanet…"
type textarea "x"
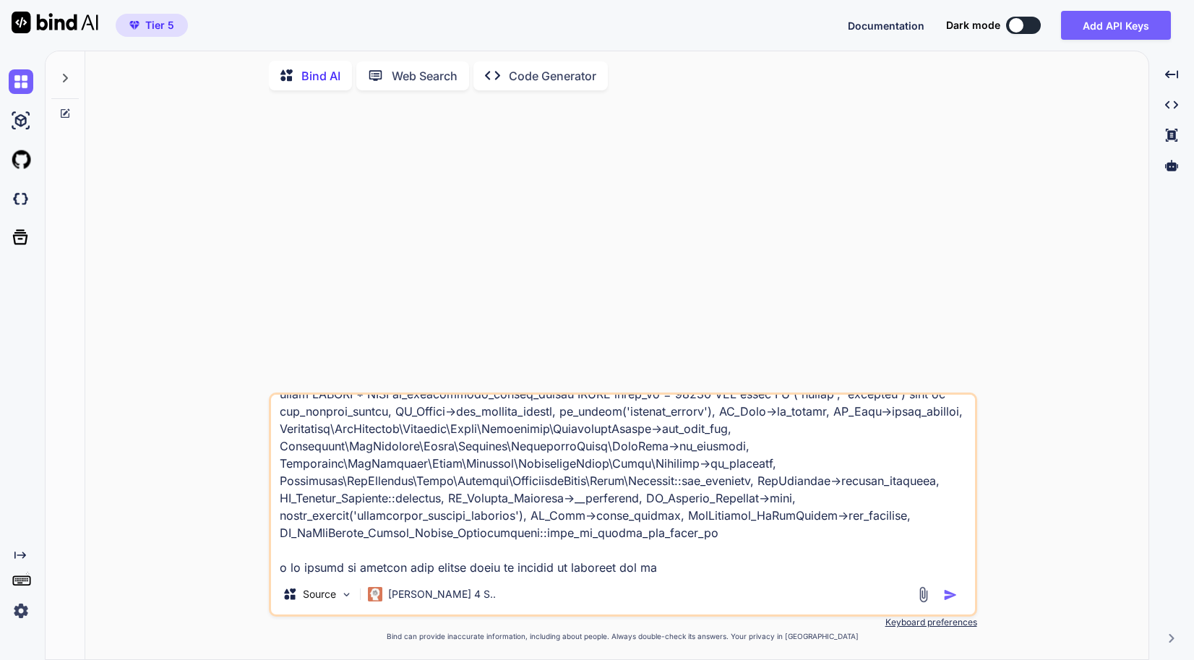
type textarea "[[DATE] 12:41:30 UTC] WordPress database error Table 'dwdfyhvxnv.wp_weareplanet…"
type textarea "x"
type textarea "[[DATE] 12:41:30 UTC] WordPress database error Table 'dwdfyhvxnv.wp_weareplanet…"
type textarea "x"
type textarea "[[DATE] 12:41:30 UTC] WordPress database error Table 'dwdfyhvxnv.wp_weareplanet…"
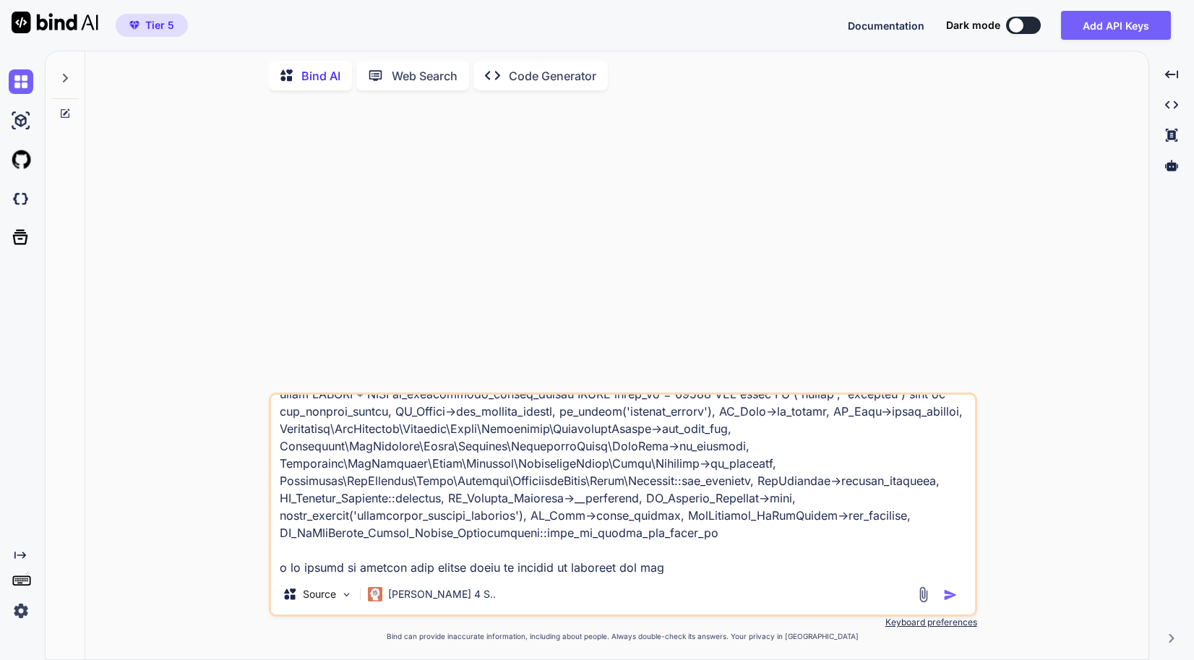
type textarea "x"
type textarea "[[DATE] 12:41:30 UTC] WordPress database error Table 'dwdfyhvxnv.wp_weareplanet…"
type textarea "x"
type textarea "[[DATE] 12:41:30 UTC] WordPress database error Table 'dwdfyhvxnv.wp_weareplanet…"
type textarea "x"
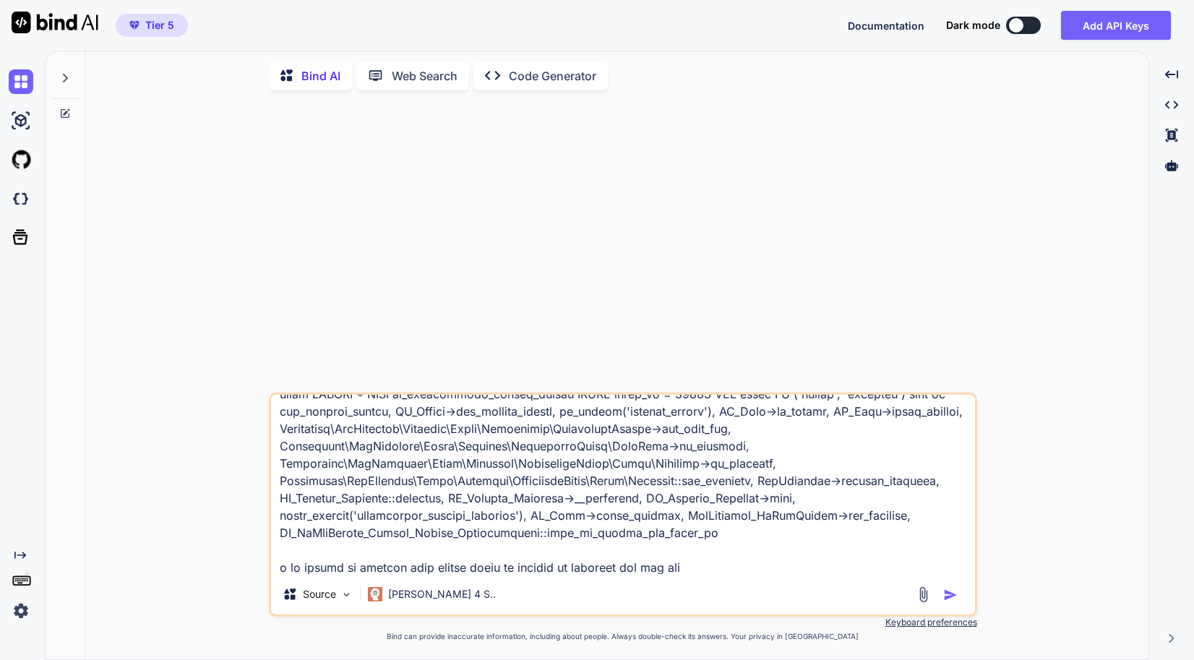
type textarea "[[DATE] 12:41:30 UTC] WordPress database error Table 'dwdfyhvxnv.wp_weareplanet…"
type textarea "x"
type textarea "[[DATE] 12:41:30 UTC] WordPress database error Table 'dwdfyhvxnv.wp_weareplanet…"
type textarea "x"
type textarea "[[DATE] 12:41:30 UTC] WordPress database error Table 'dwdfyhvxnv.wp_weareplanet…"
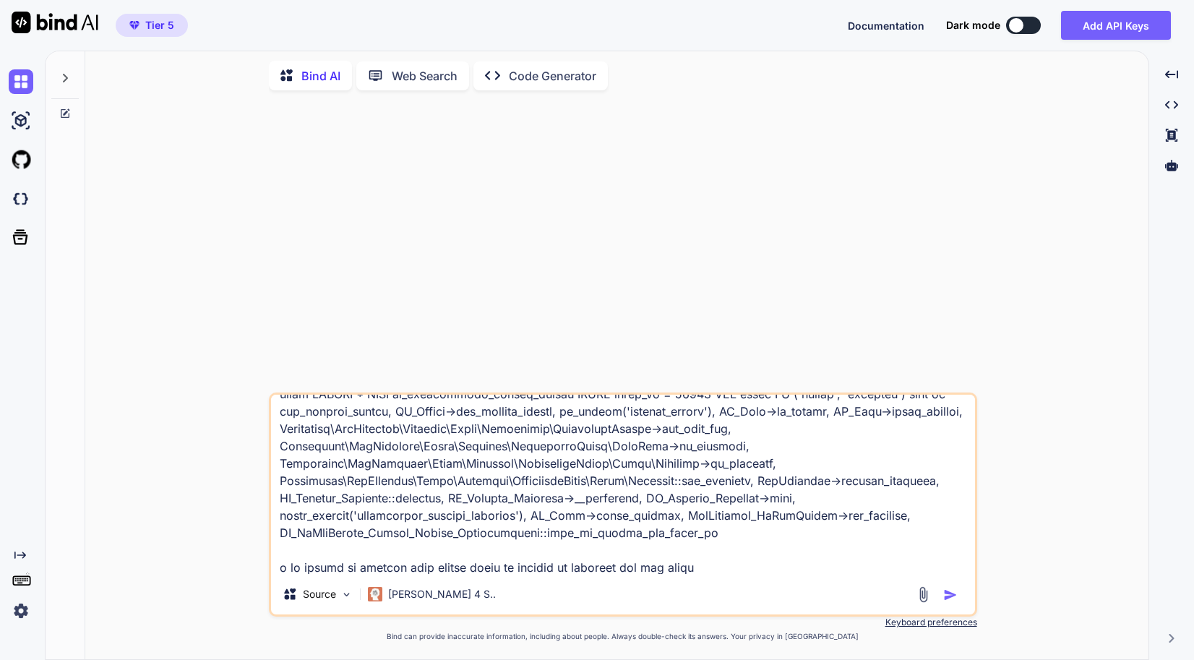
type textarea "x"
type textarea "[[DATE] 12:41:30 UTC] WordPress database error Table 'dwdfyhvxnv.wp_weareplanet…"
type textarea "x"
type textarea "[[DATE] 12:41:30 UTC] WordPress database error Table 'dwdfyhvxnv.wp_weareplanet…"
type textarea "x"
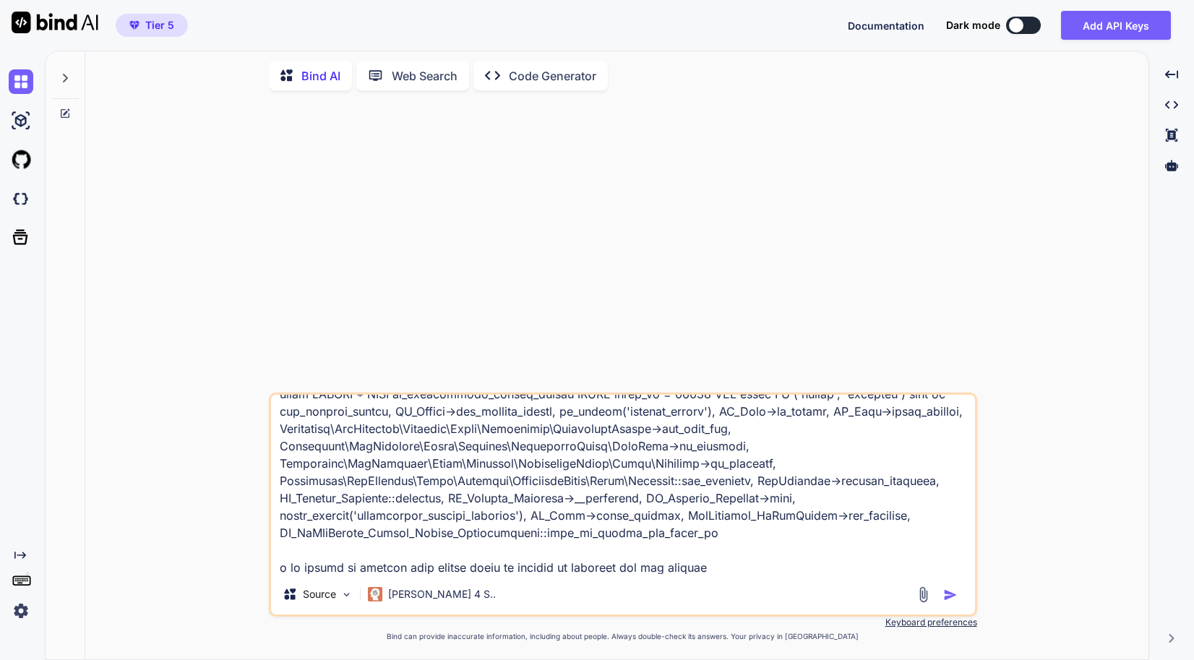
type textarea "[[DATE] 12:41:30 UTC] WordPress database error Table 'dwdfyhvxnv.wp_weareplanet…"
type textarea "x"
type textarea "[[DATE] 12:41:30 UTC] WordPress database error Table 'dwdfyhvxnv.wp_weareplanet…"
type textarea "x"
type textarea "[[DATE] 12:41:30 UTC] WordPress database error Table 'dwdfyhvxnv.wp_weareplanet…"
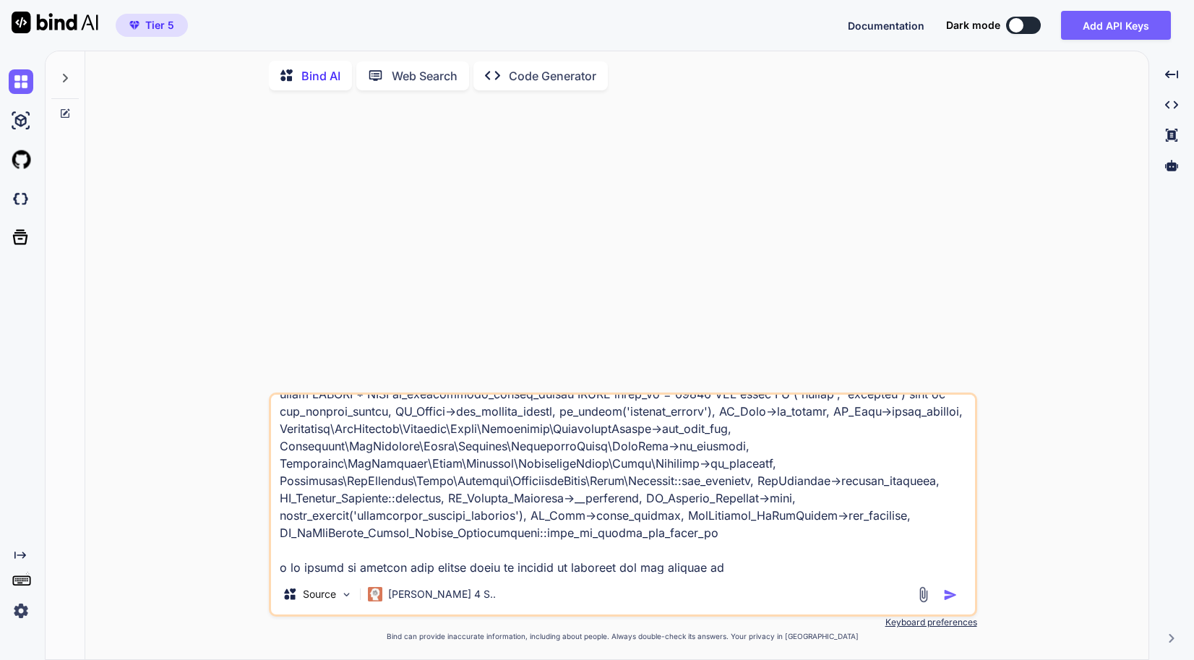
type textarea "x"
type textarea "[[DATE] 12:41:30 UTC] WordPress database error Table 'dwdfyhvxnv.wp_weareplanet…"
type textarea "x"
type textarea "[[DATE] 12:41:30 UTC] WordPress database error Table 'dwdfyhvxnv.wp_weareplanet…"
type textarea "x"
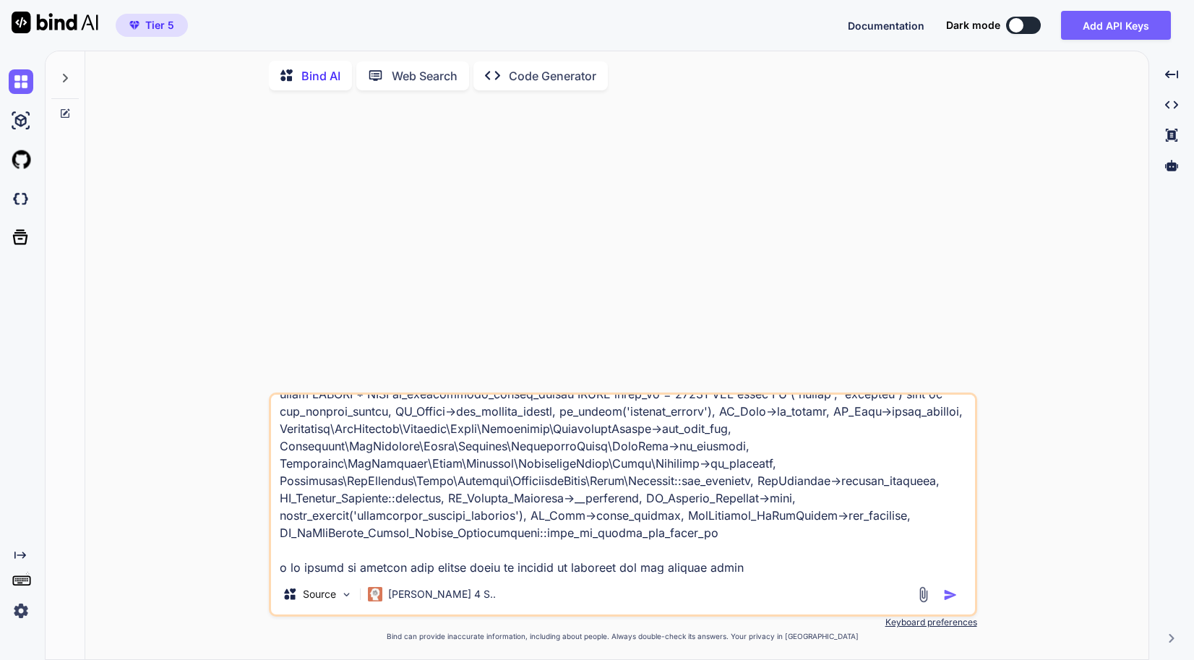
type textarea "[[DATE] 12:41:30 UTC] WordPress database error Table 'dwdfyhvxnv.wp_weareplanet…"
type textarea "x"
type textarea "[[DATE] 12:41:30 UTC] WordPress database error Table 'dwdfyhvxnv.wp_weareplanet…"
type textarea "x"
type textarea "[[DATE] 12:41:30 UTC] WordPress database error Table 'dwdfyhvxnv.wp_weareplanet…"
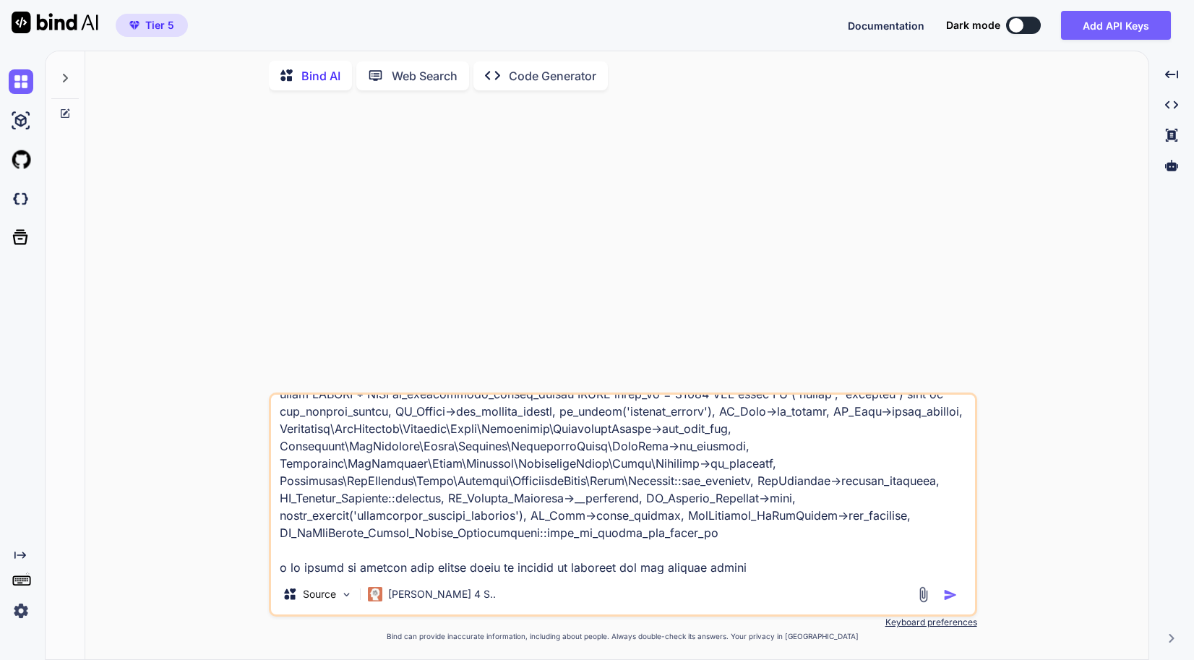
type textarea "x"
type textarea "[[DATE] 12:41:30 UTC] WordPress database error Table 'dwdfyhvxnv.wp_weareplanet…"
type textarea "x"
type textarea "[[DATE] 12:41:30 UTC] WordPress database error Table 'dwdfyhvxnv.wp_weareplanet…"
type textarea "x"
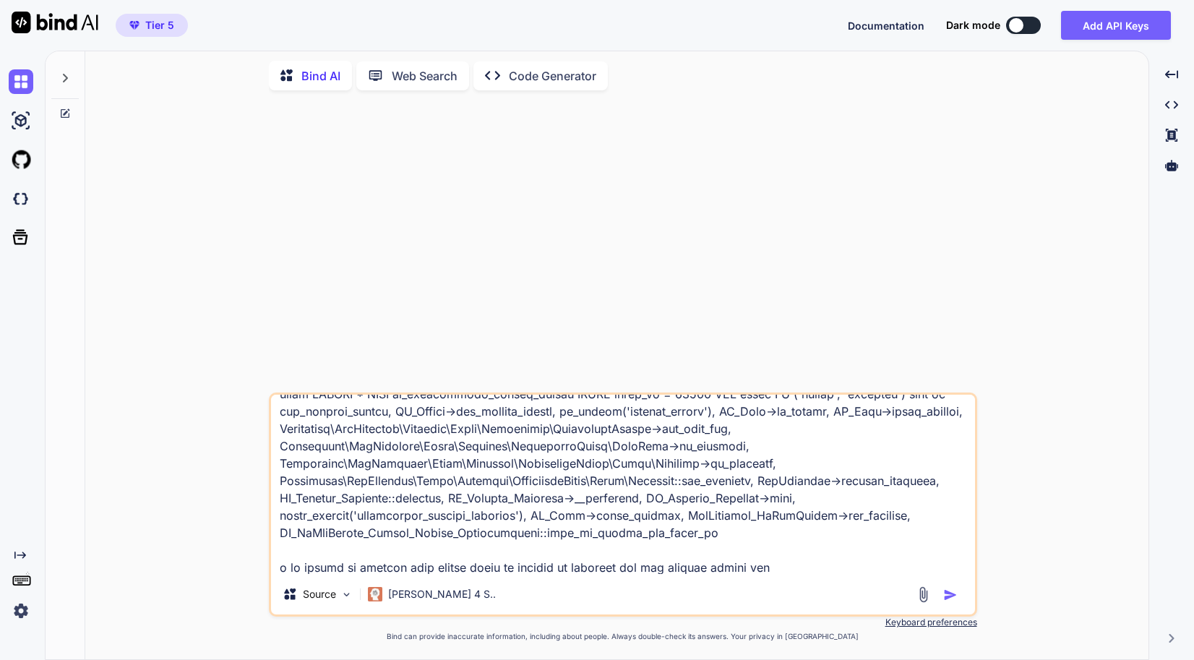
type textarea "[[DATE] 12:41:30 UTC] WordPress database error Table 'dwdfyhvxnv.wp_weareplanet…"
type textarea "x"
type textarea "[[DATE] 12:41:30 UTC] WordPress database error Table 'dwdfyhvxnv.wp_weareplanet…"
type textarea "x"
type textarea "[[DATE] 12:41:30 UTC] WordPress database error Table 'dwdfyhvxnv.wp_weareplanet…"
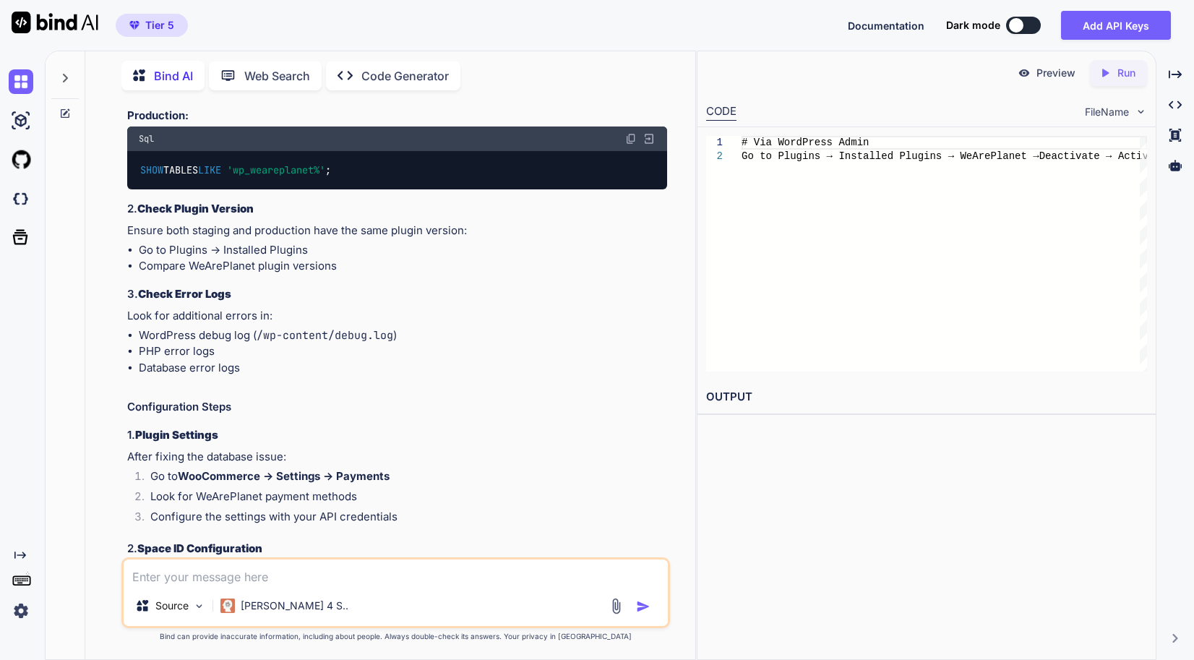
scroll to position [1229, 0]
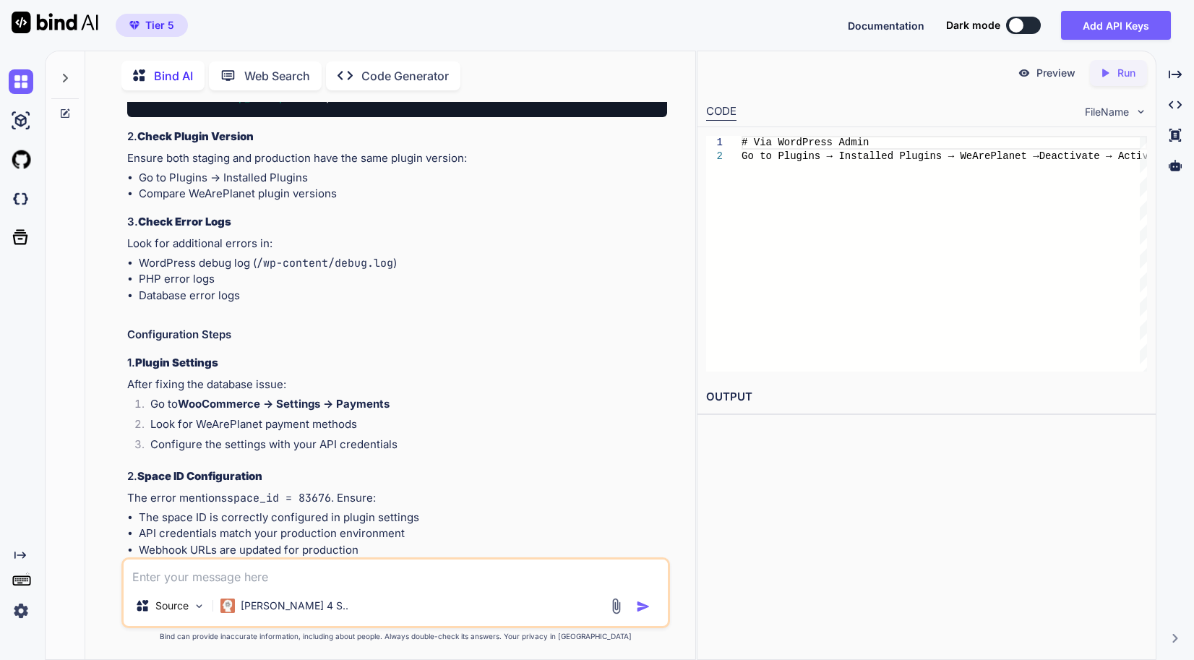
drag, startPoint x: 355, startPoint y: 571, endPoint x: 379, endPoint y: 534, distance: 43.9
click at [356, 571] on textarea at bounding box center [396, 572] width 544 height 26
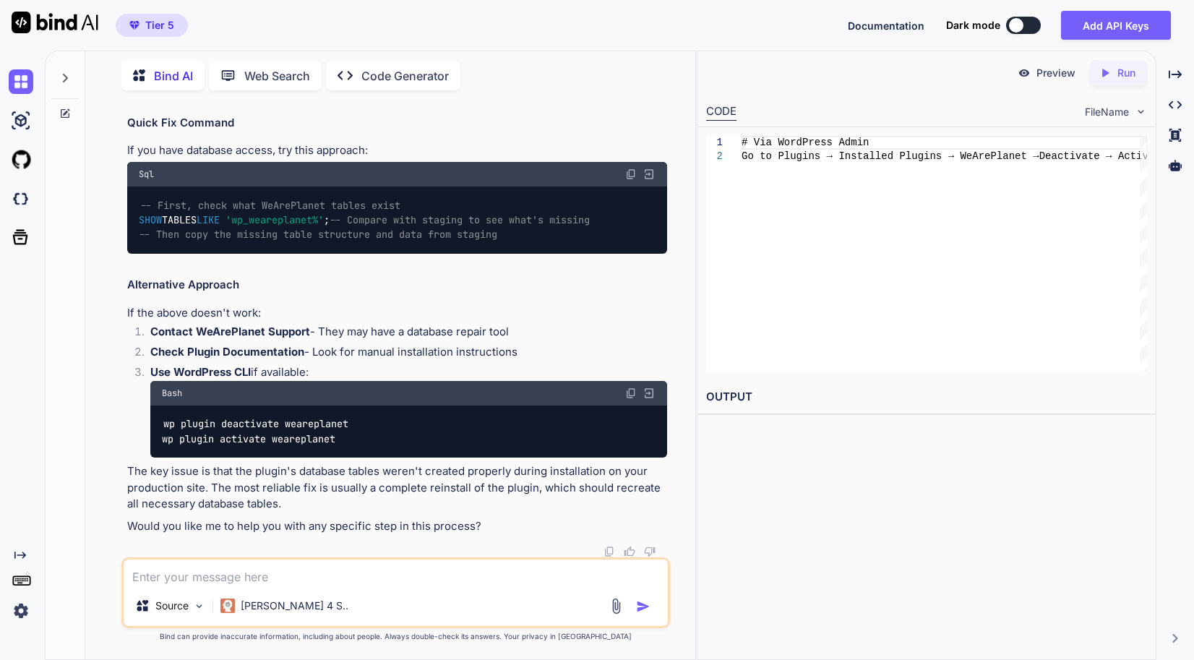
scroll to position [2186, 0]
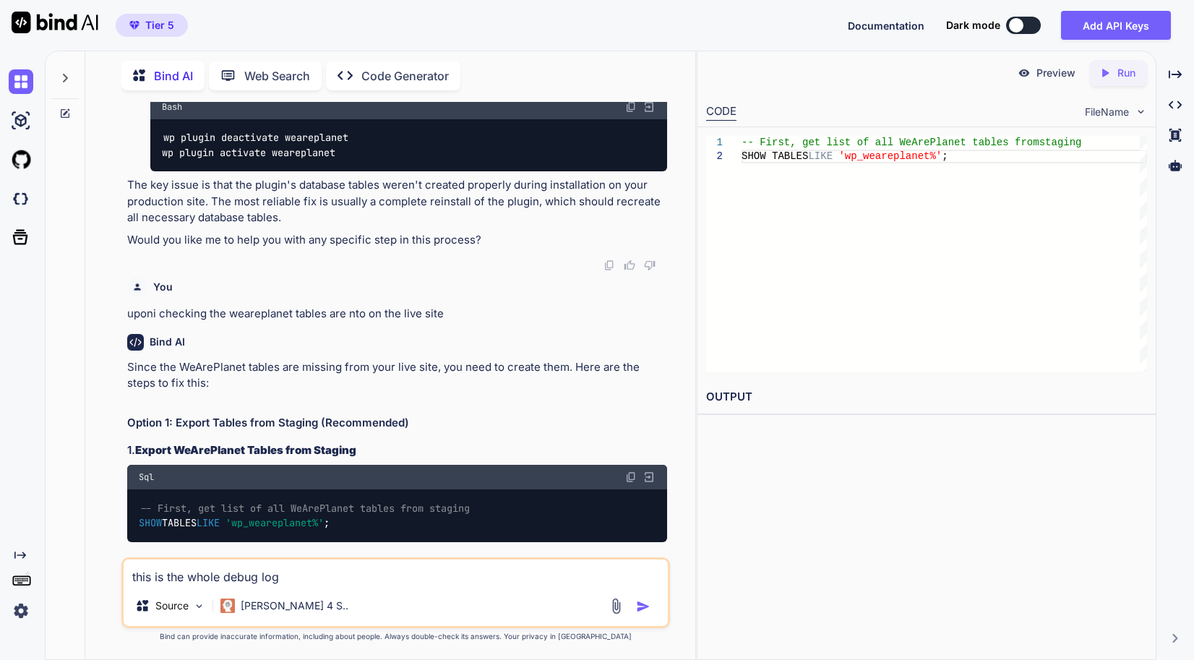
paste textarea "[[DATE] 12:41:21 UTC] PHP Notice: Functie _load_textdomain_just_in_time werd <s…"
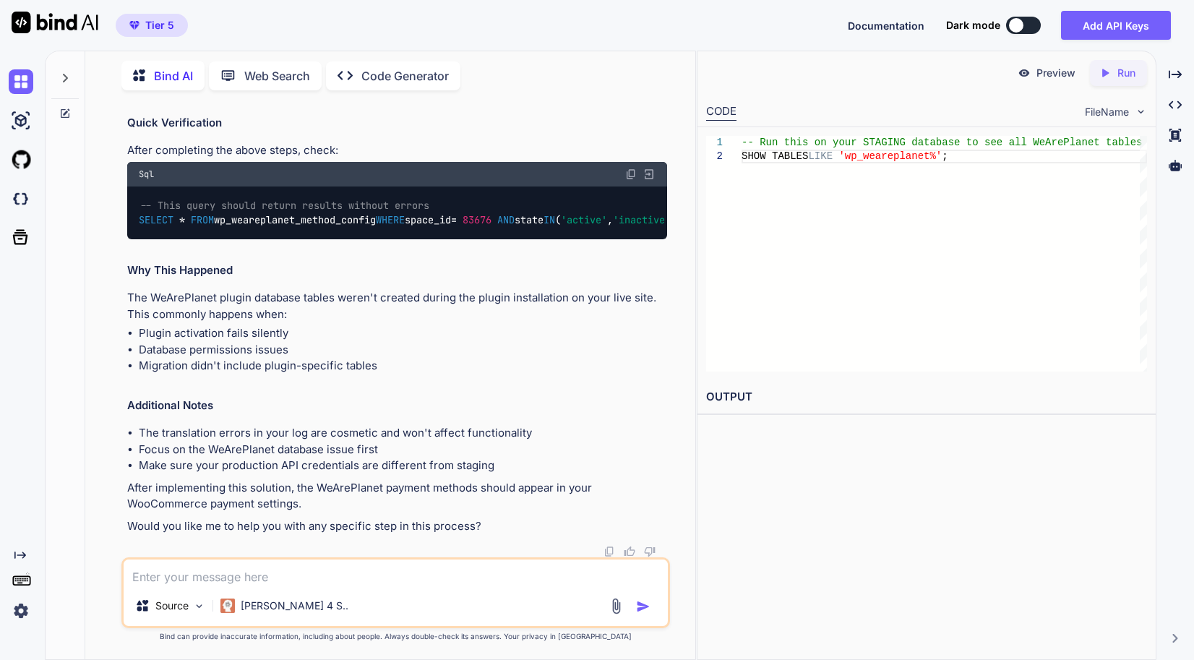
scroll to position [57964, 0]
click at [319, 574] on textarea at bounding box center [396, 572] width 544 height 26
paste textarea "wp_weareplanet_attribute_options InnoDB utf8mb3_unicode_ci 16,384 16,384 0 1 0 …"
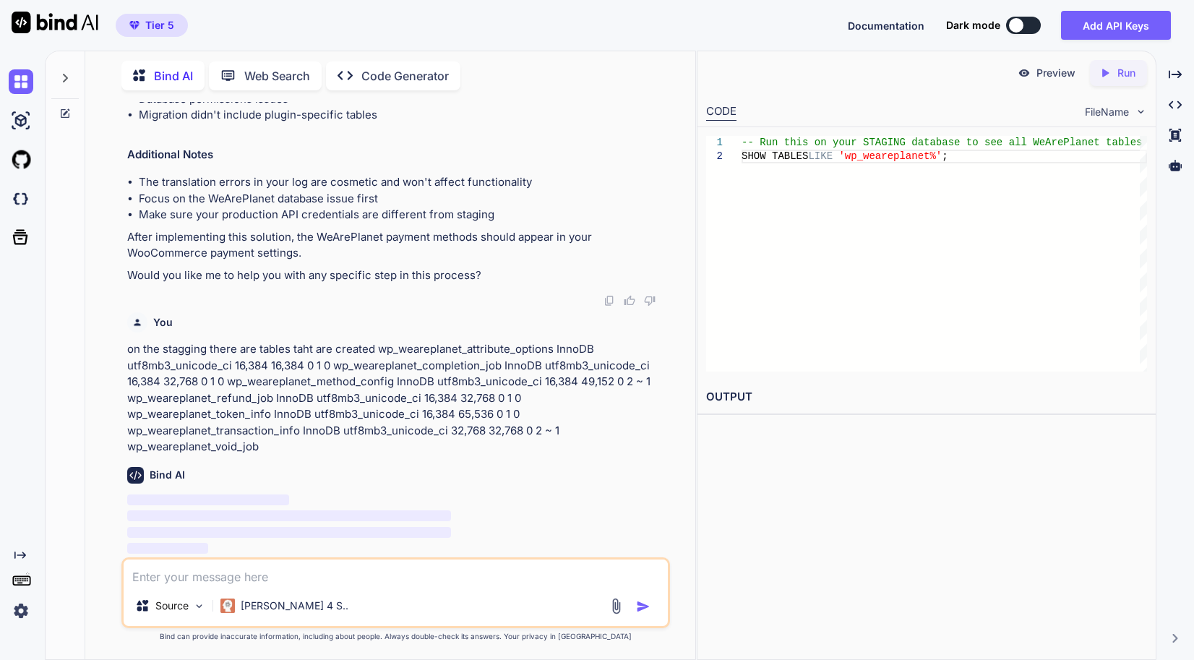
scroll to position [58198, 0]
click at [578, 448] on p "on the stagging there are tables taht are created wp_weareplanet_attribute_opti…" at bounding box center [397, 398] width 540 height 114
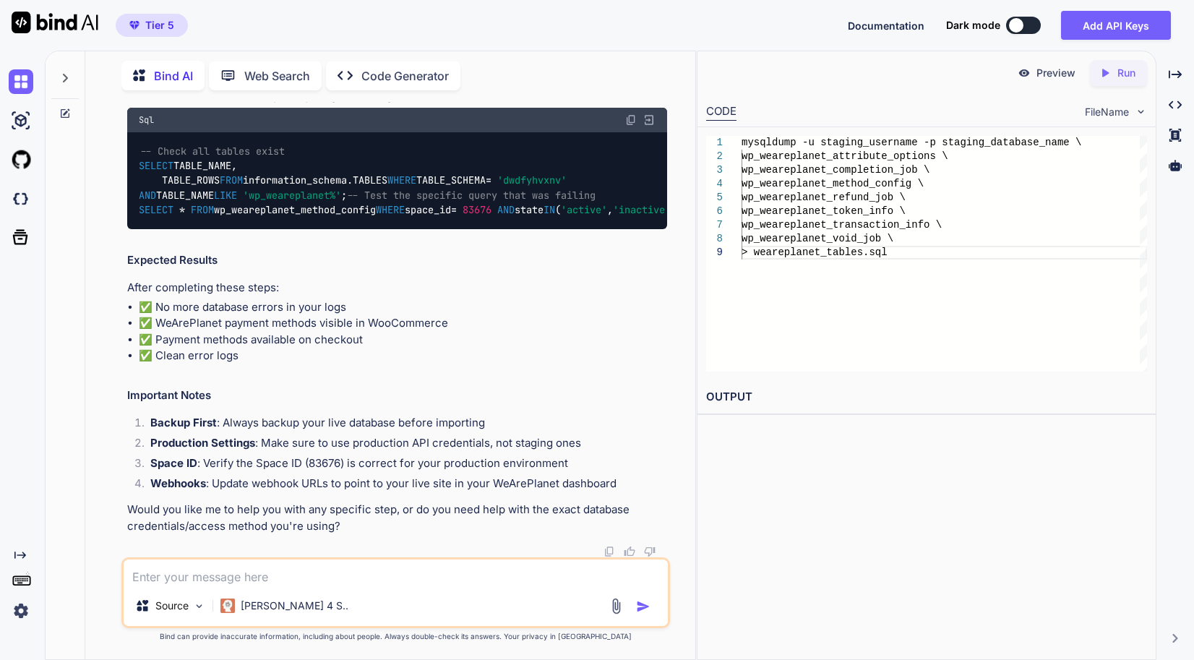
scroll to position [59426, 0]
click at [293, 574] on textarea at bounding box center [396, 572] width 544 height 26
paste textarea "DROP TABLE IF EXISTS `wp_weareplanet_method_config`; CREATE TABLE `wp_weareplan…"
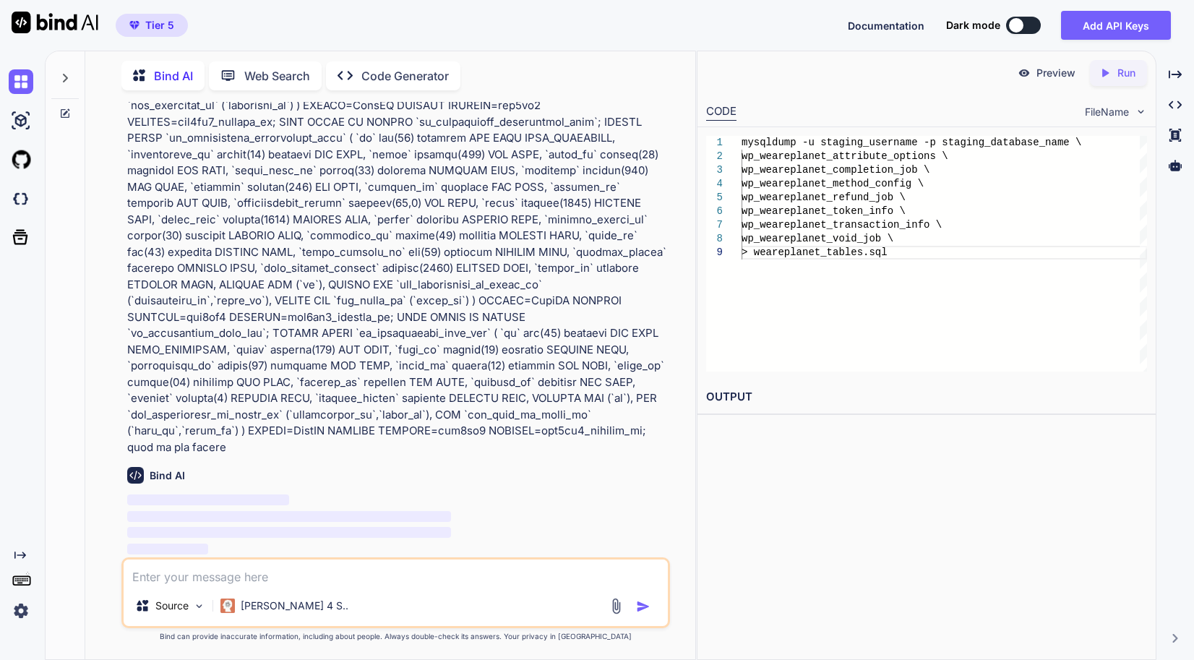
scroll to position [61003, 0]
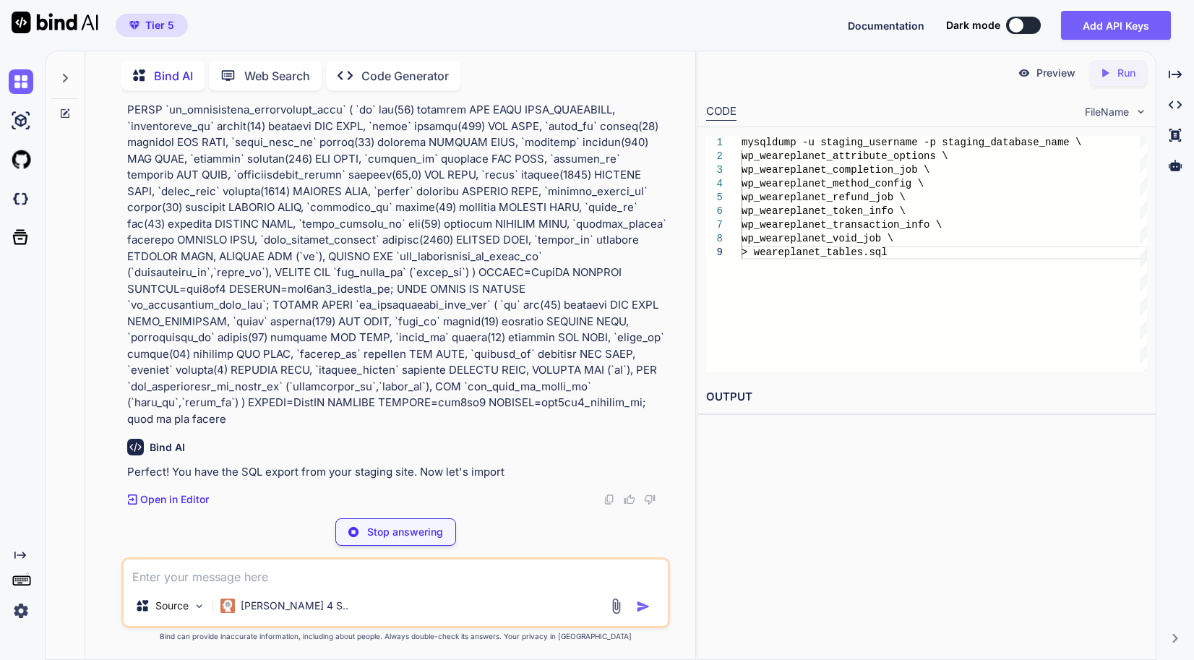
drag, startPoint x: 319, startPoint y: 577, endPoint x: 323, endPoint y: 564, distance: 13.5
click at [320, 577] on textarea at bounding box center [396, 572] width 544 height 26
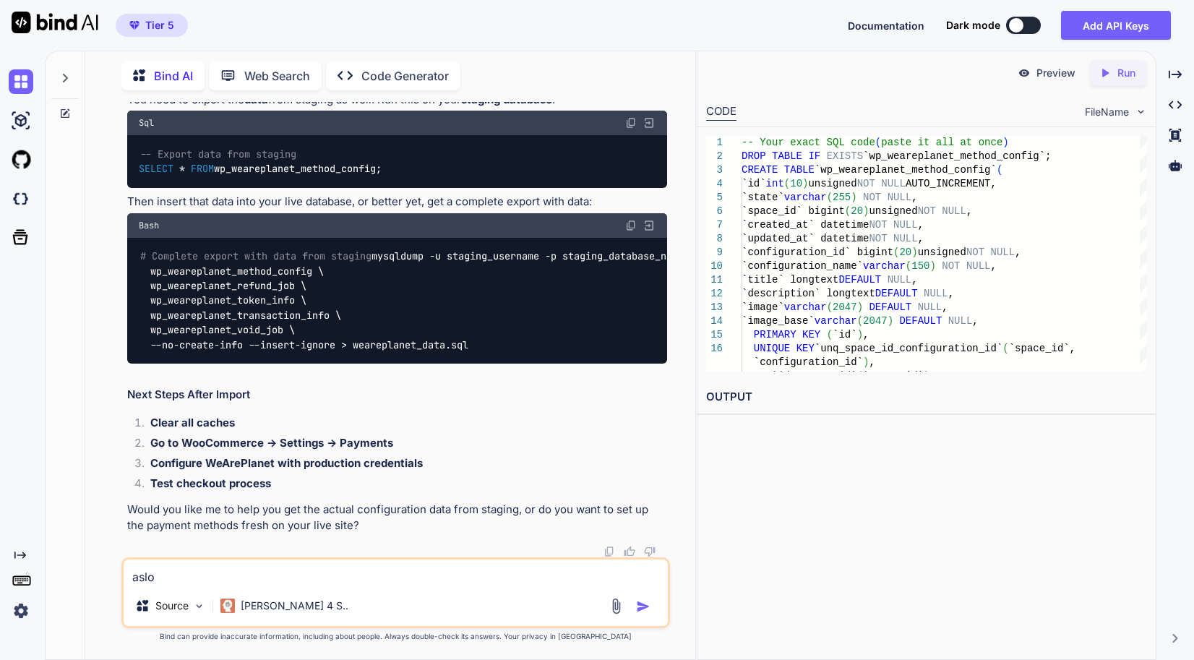
scroll to position [62795, 0]
paste textarea "utf8mb4_unicode_520_ci"
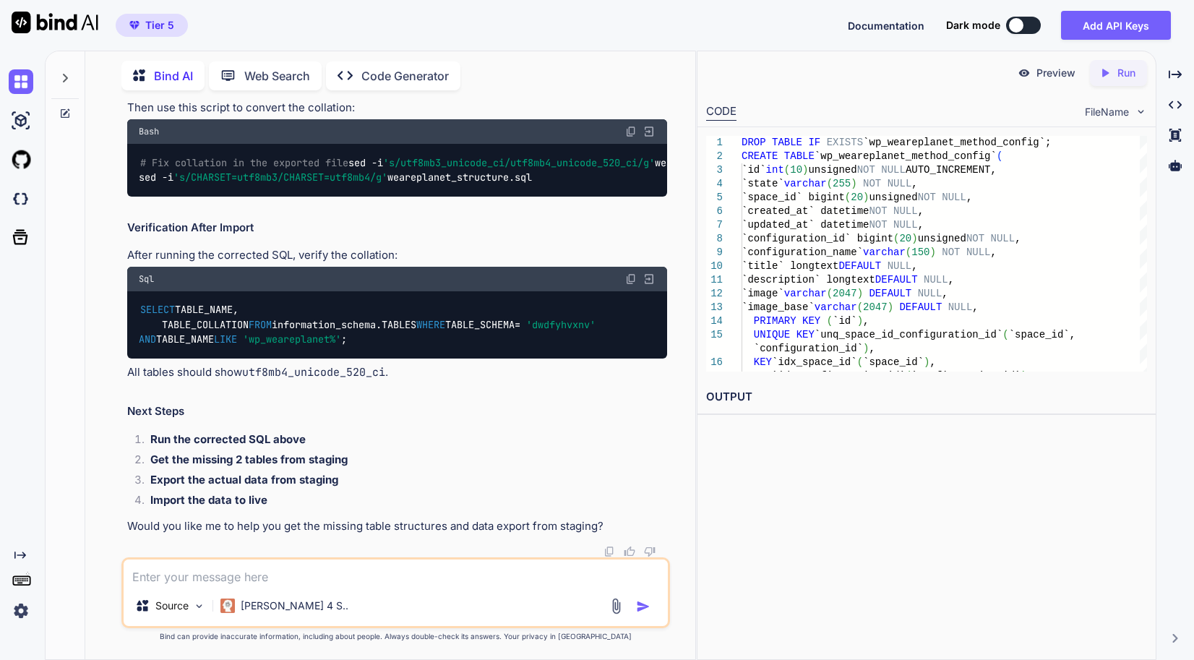
scroll to position [65348, 0]
click at [755, 491] on div "Preview Created with Pixso. Run CODE FileName 1 2 3 4 5 6 7 8 9 10 11 12 13 14 …" at bounding box center [927, 355] width 460 height 609
click at [390, 573] on textarea at bounding box center [396, 572] width 544 height 26
paste textarea "-- Adminer 4.7.8 MySQL dump SET NAMES utf8; SET time_zone = '+00:00'; SET forei…"
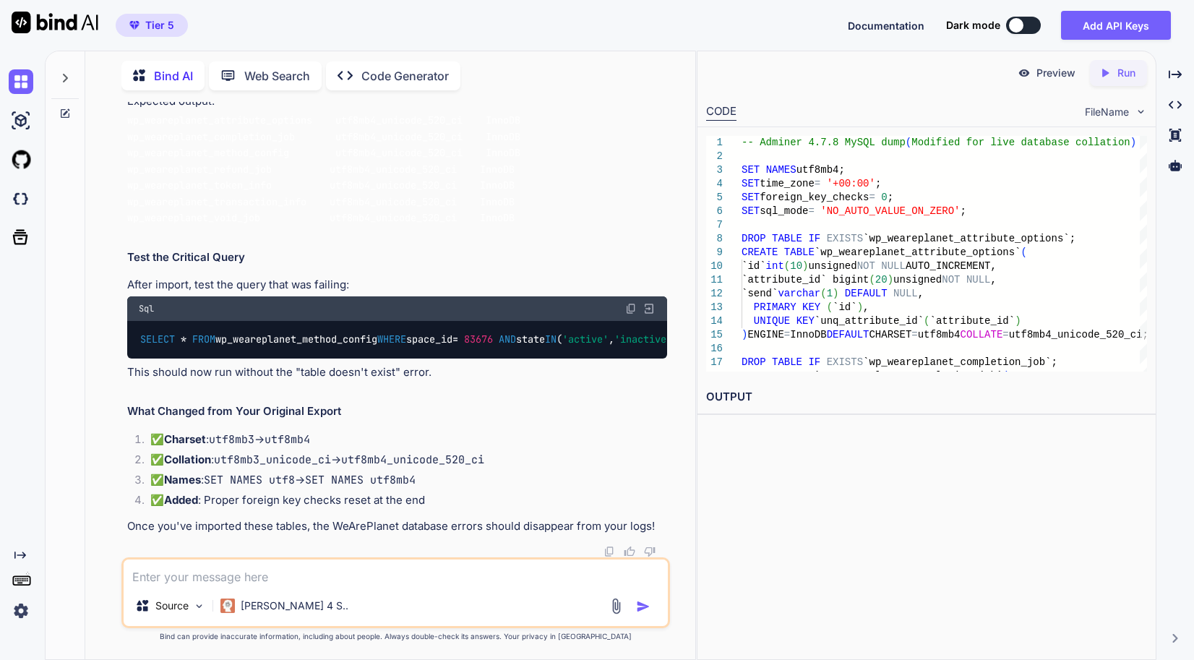
scroll to position [69798, 0]
click at [404, 564] on textarea at bounding box center [396, 572] width 544 height 26
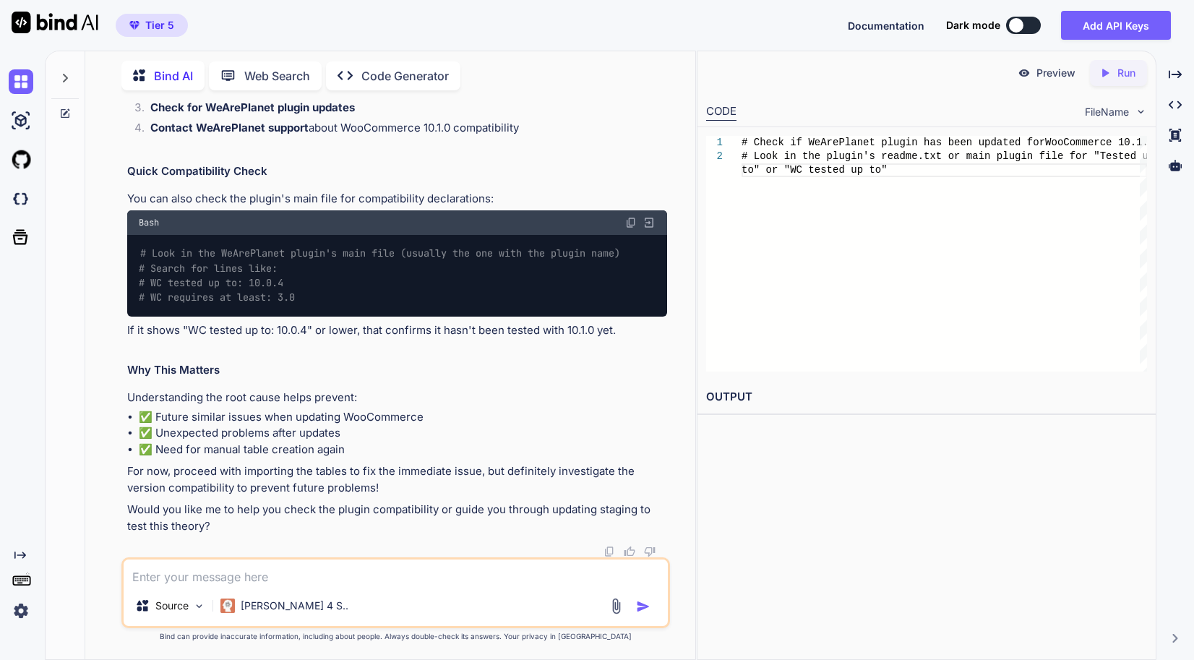
scroll to position [71951, 0]
click at [287, 561] on textarea at bounding box center [396, 572] width 544 height 26
paste textarea "wp_actionscheduler_actions InnoDB utf8mb4_unicode_520_ci 392,642,560 691,421,18…"
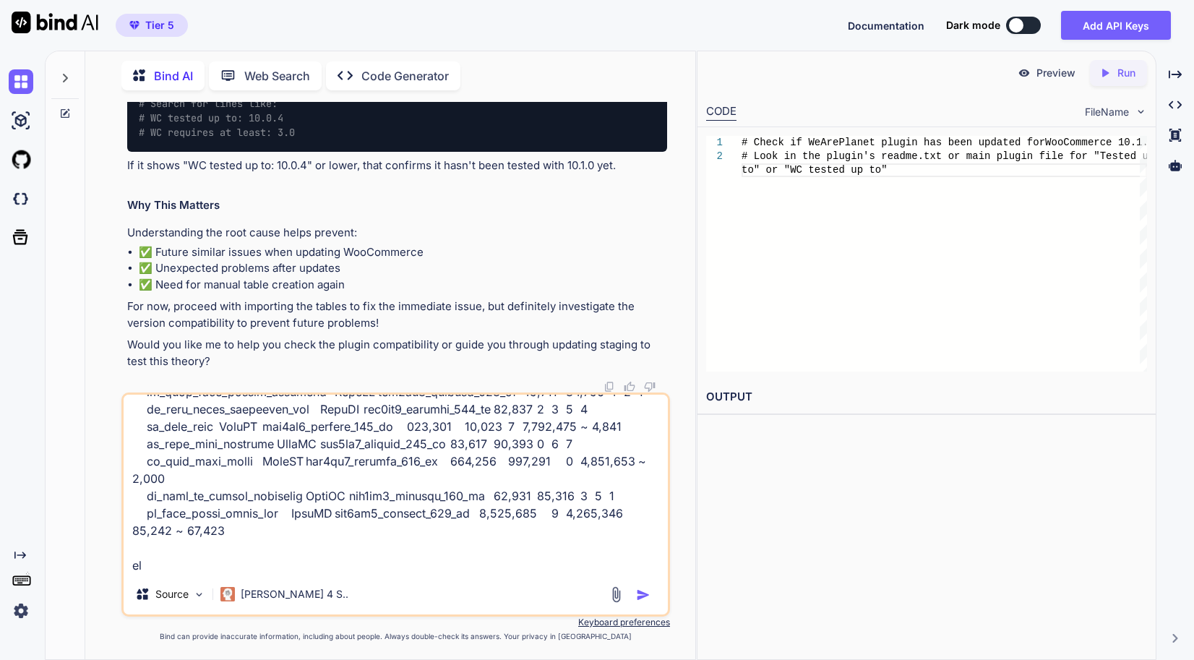
scroll to position [5811, 0]
click at [510, 569] on textarea at bounding box center [396, 484] width 544 height 179
paste textarea "AffiliateWP Version 2.28.2 by AffiliateWP | Auto-updates disabled AffiliateWP -…"
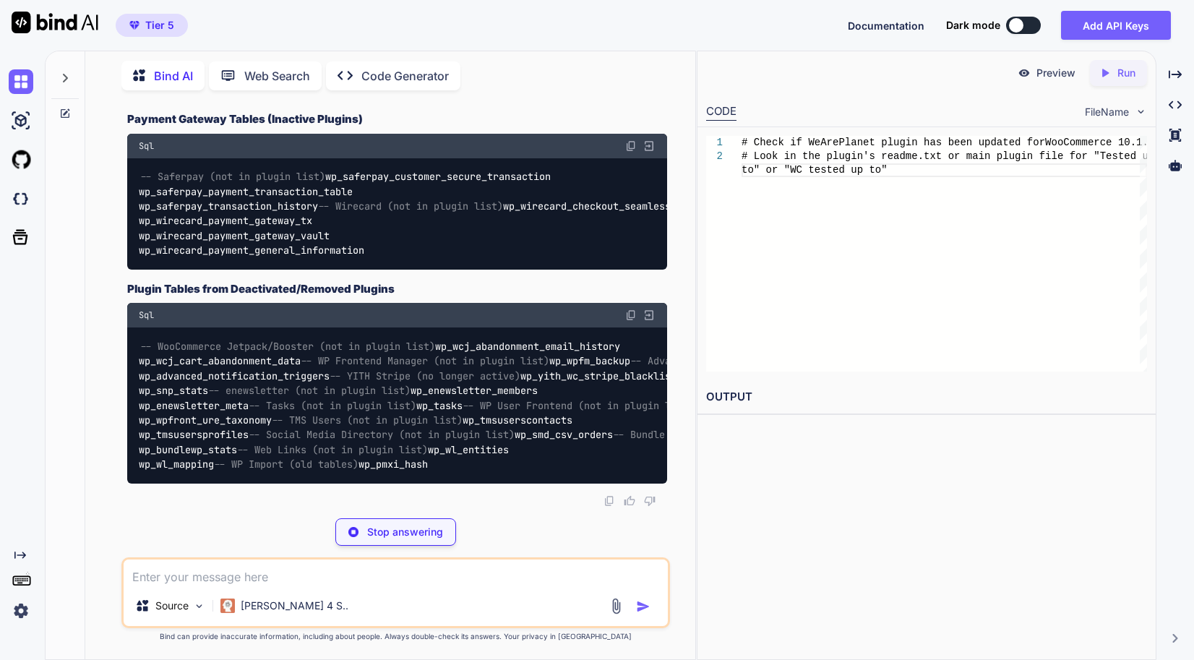
scroll to position [77058, 0]
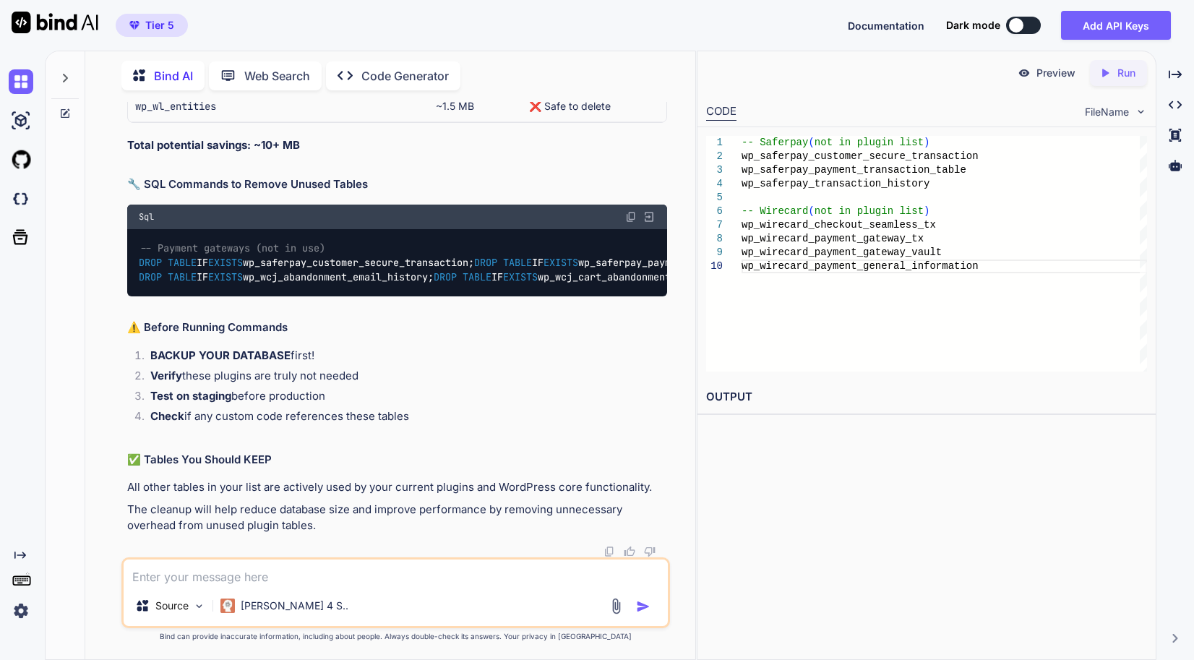
drag, startPoint x: 206, startPoint y: 223, endPoint x: 124, endPoint y: 221, distance: 81.7
click at [124, 221] on div "You Bind AI This WordPress database error indicates that the WeArePlanet plugin…" at bounding box center [397, 329] width 546 height 455
copy code "wp_saferpay"
click at [861, 421] on div "OUTPUT" at bounding box center [926, 402] width 458 height 44
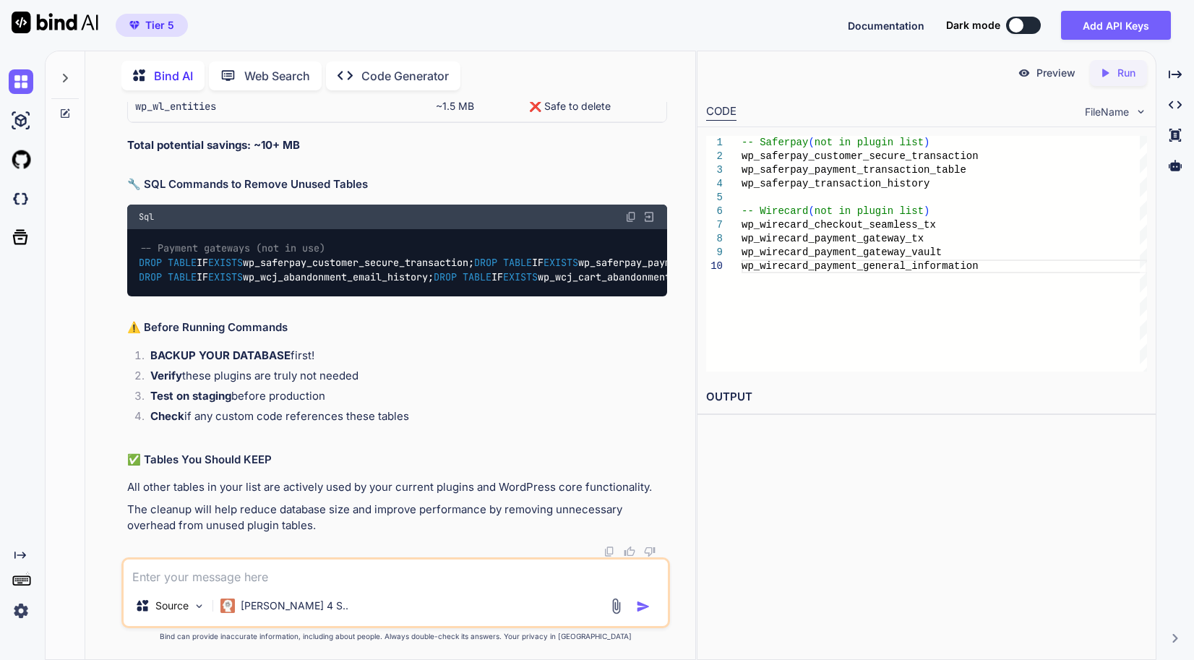
click at [413, 584] on textarea at bounding box center [396, 572] width 544 height 26
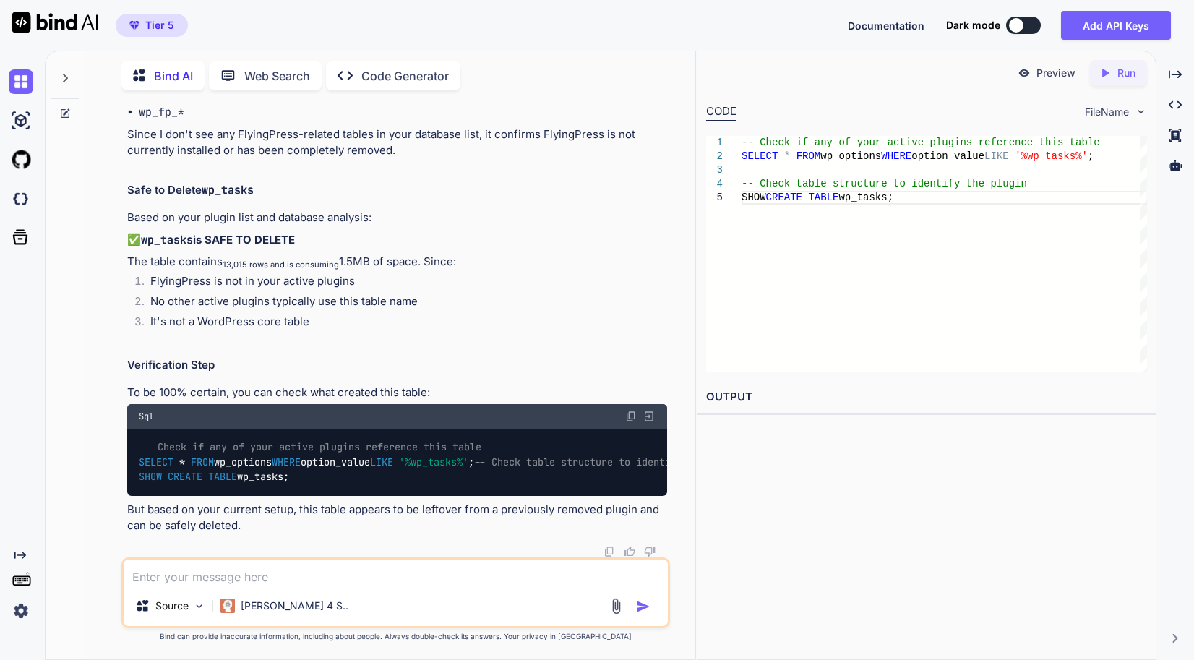
scroll to position [80084, 0]
drag, startPoint x: 522, startPoint y: 431, endPoint x: 125, endPoint y: 436, distance: 396.8
click at [125, 436] on div "You Bind AI This WordPress database error indicates that the WeArePlanet plugin…" at bounding box center [397, 329] width 546 height 455
copy code "SELECT * FROM wp_options WHERE option_value LIKE '%wp_tasks%' ;"
click at [443, 293] on li "No other active plugins typically use this table name" at bounding box center [403, 303] width 528 height 20
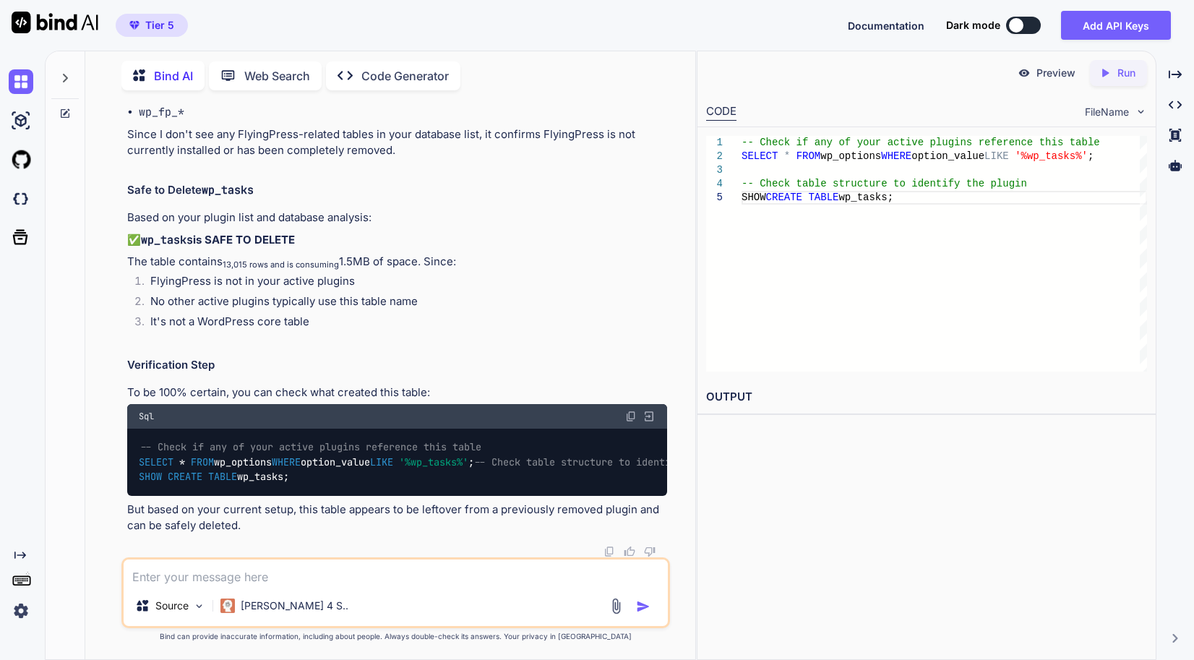
scroll to position [79867, 0]
click at [957, 365] on div "-- Check if any of your active plugins reference t his table SELECT * FROM wp_o…" at bounding box center [944, 254] width 405 height 236
click at [437, 512] on p "But based on your current setup, this table appears to be leftover from a previ…" at bounding box center [397, 518] width 540 height 33
click at [18, 158] on img at bounding box center [21, 159] width 25 height 25
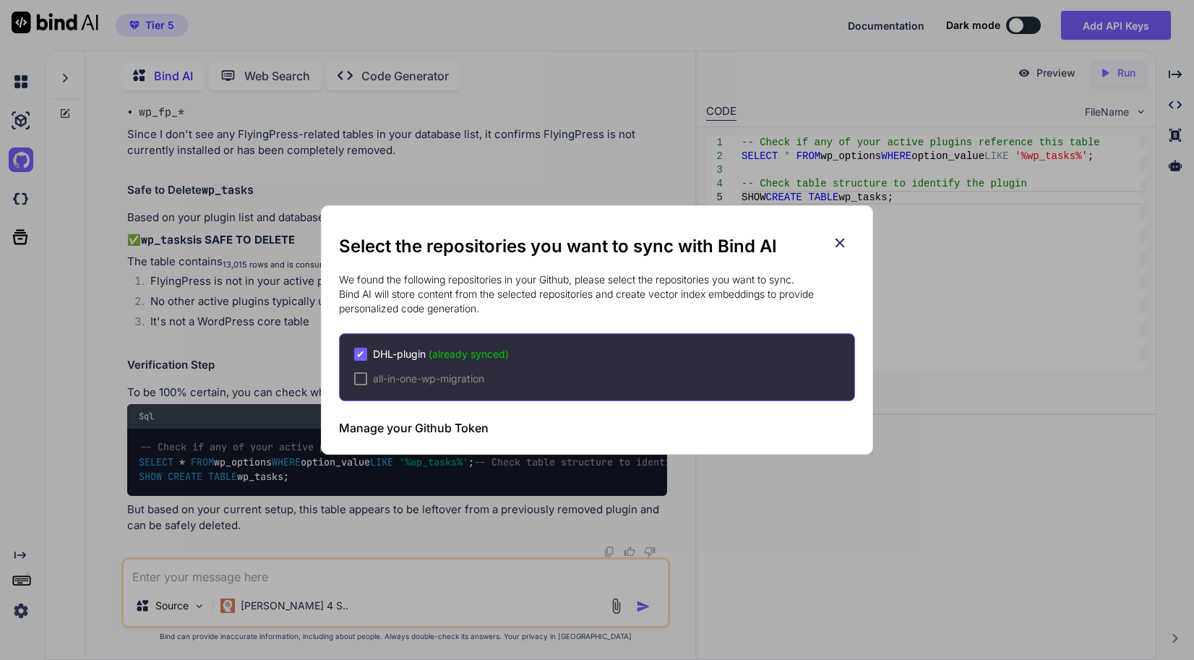
click at [842, 244] on icon at bounding box center [840, 243] width 16 height 16
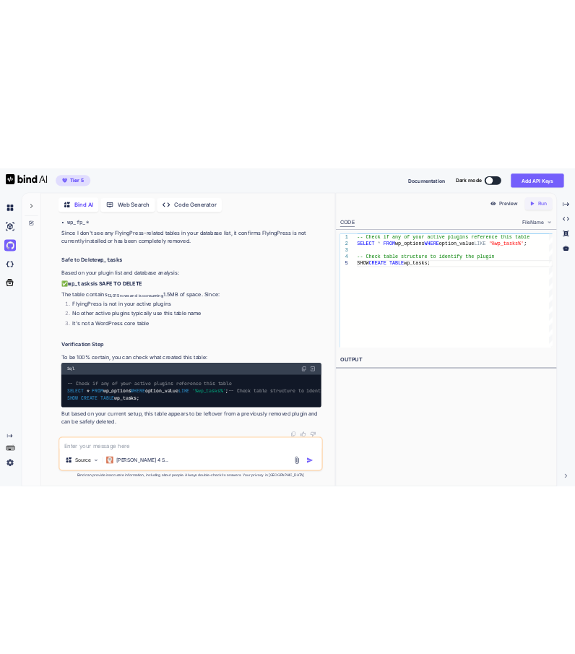
scroll to position [78712, 0]
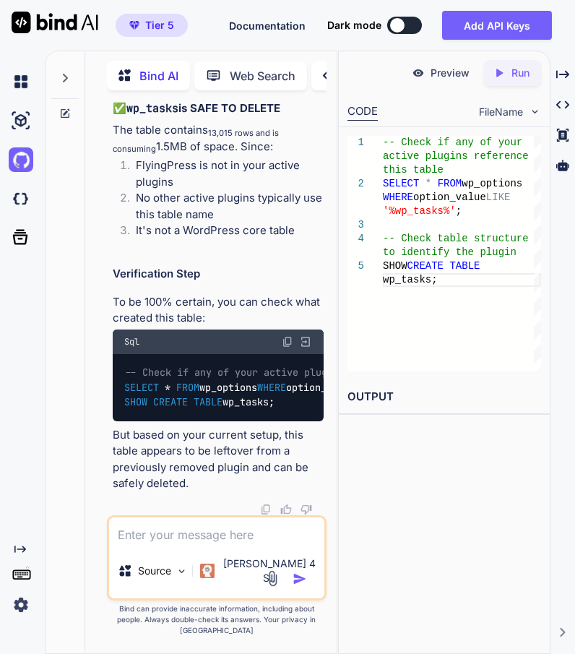
scroll to position [191962, 0]
